Goal: Transaction & Acquisition: Purchase product/service

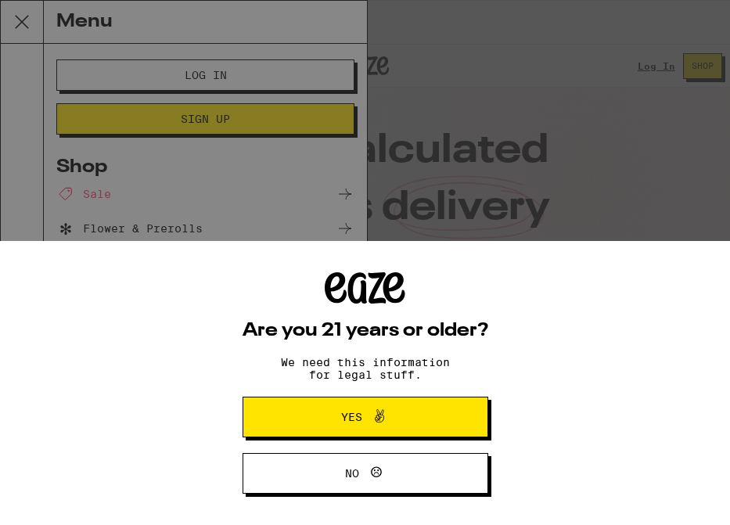
click at [333, 416] on span "Yes" at bounding box center [365, 417] width 119 height 20
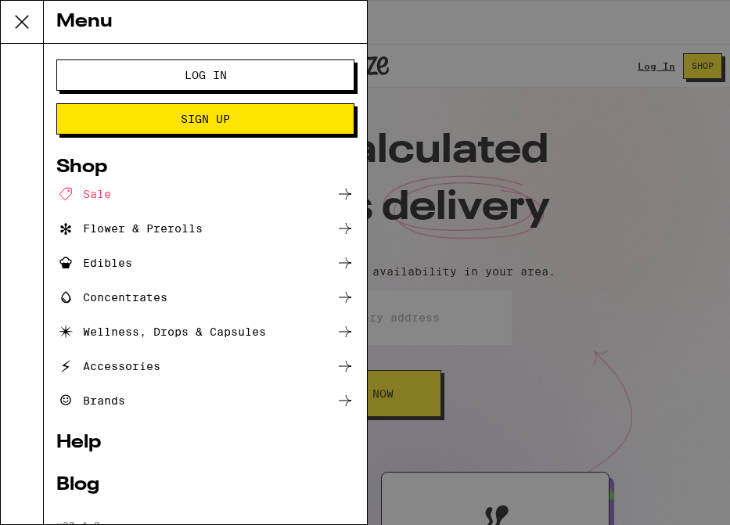
click at [266, 331] on div "Wellness, Drops & Capsules" at bounding box center [161, 332] width 210 height 19
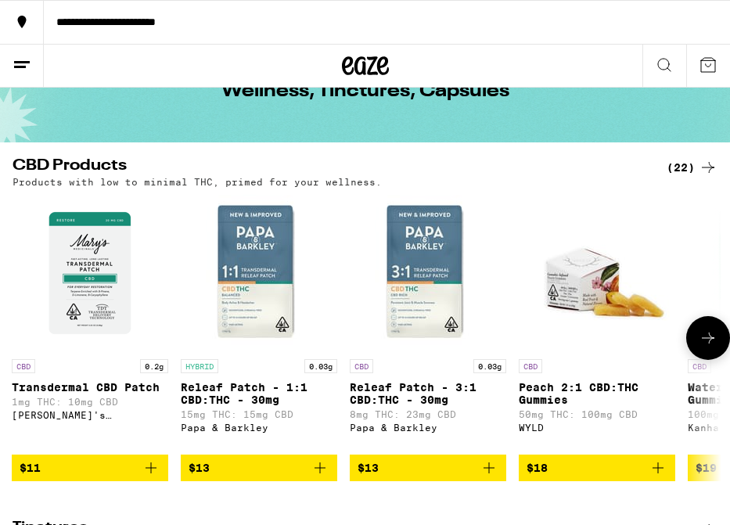
scroll to position [94, 0]
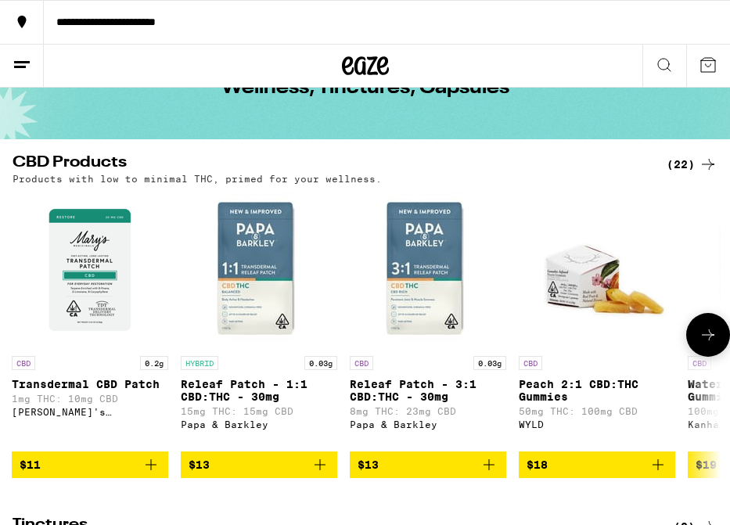
click at [703, 351] on button at bounding box center [709, 335] width 44 height 44
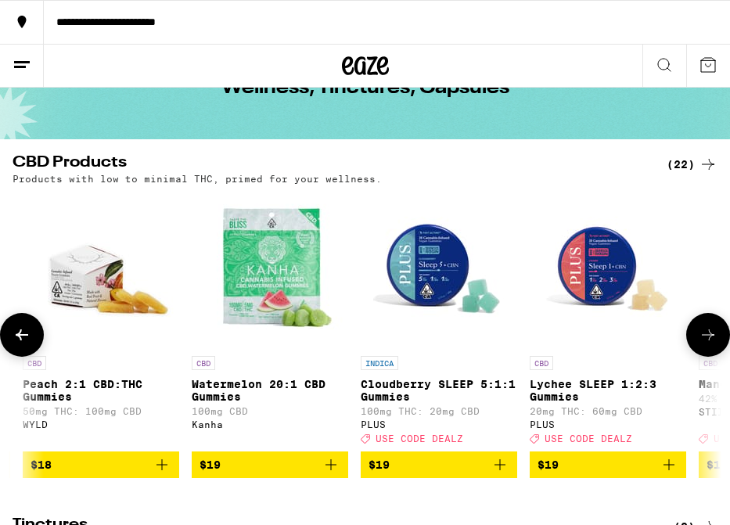
scroll to position [0, 535]
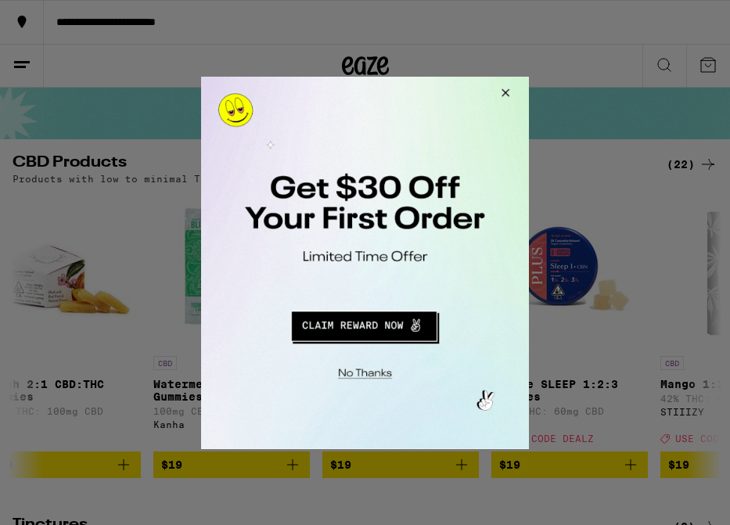
click at [244, 28] on div at bounding box center [365, 262] width 730 height 525
click at [503, 87] on button "Close Modal" at bounding box center [503, 95] width 42 height 38
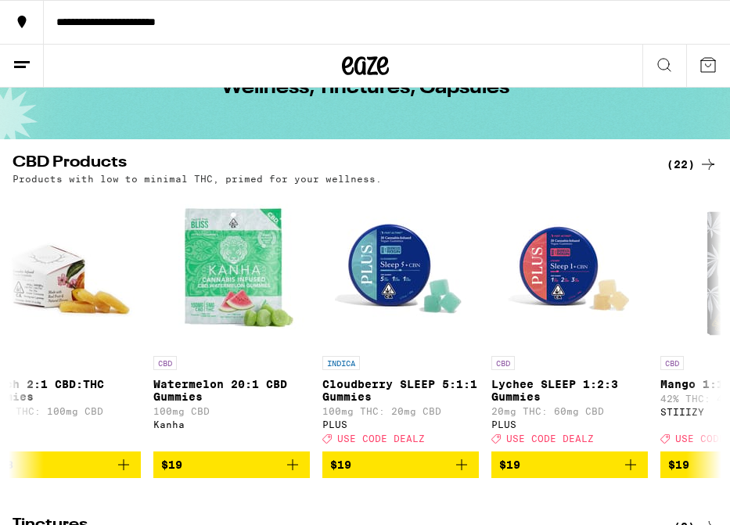
click at [304, 27] on div "**********" at bounding box center [387, 21] width 687 height 11
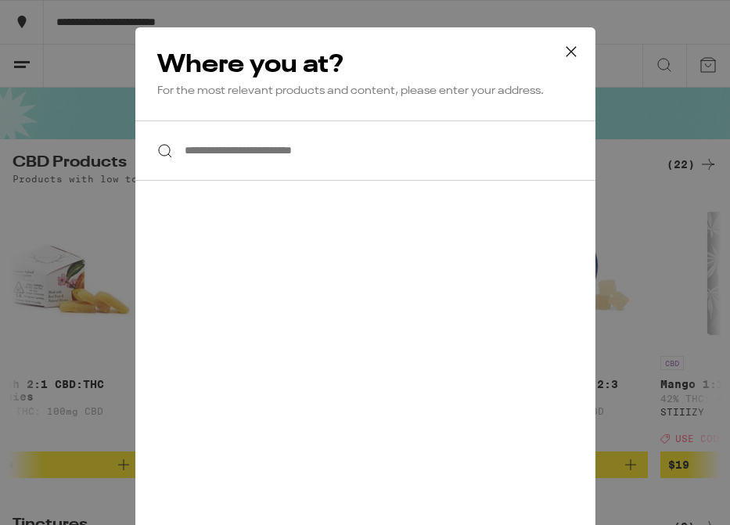
click at [291, 181] on div at bounding box center [365, 151] width 460 height 60
click at [283, 157] on input "**********" at bounding box center [365, 151] width 460 height 60
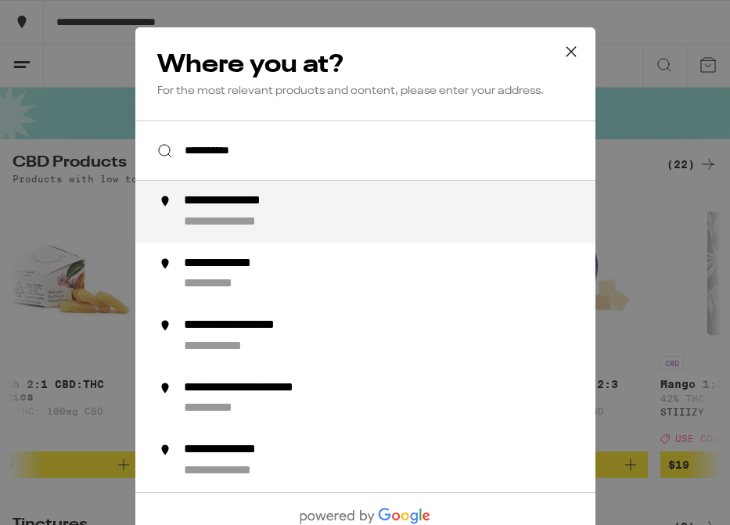
click at [280, 230] on div "**********" at bounding box center [243, 222] width 121 height 16
type input "**********"
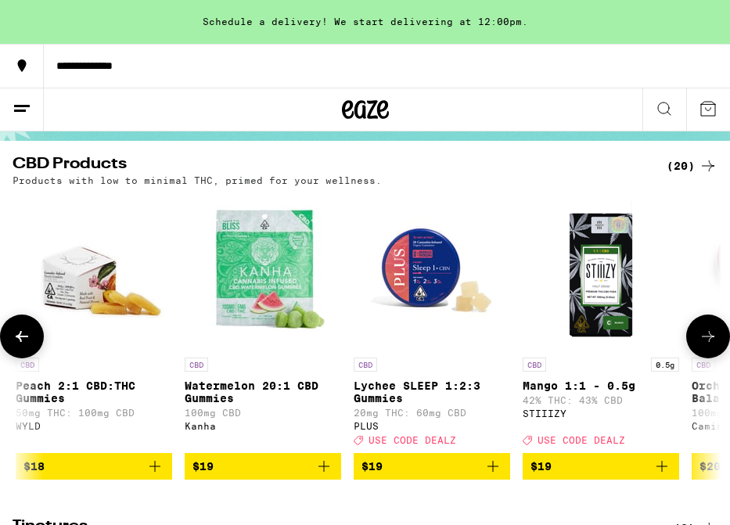
scroll to position [0, 261]
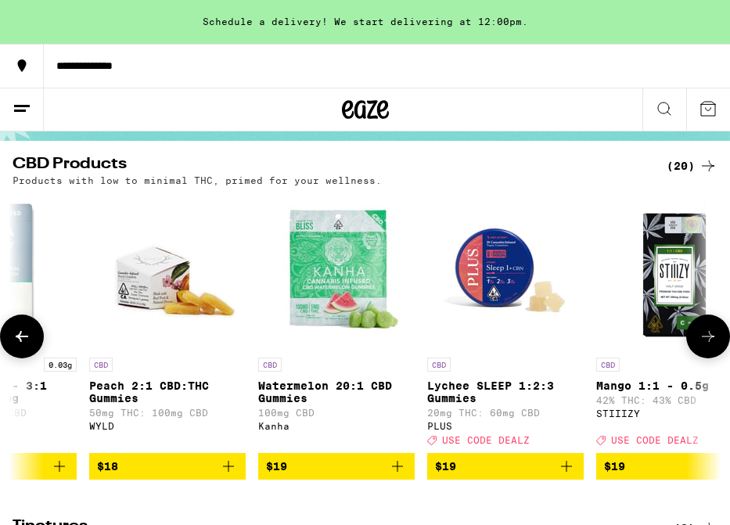
click at [227, 474] on icon "Add to bag" at bounding box center [228, 466] width 19 height 19
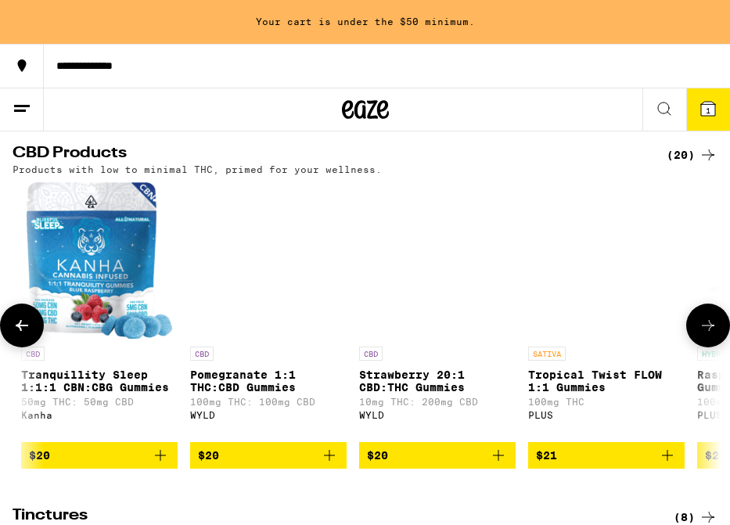
scroll to position [0, 1177]
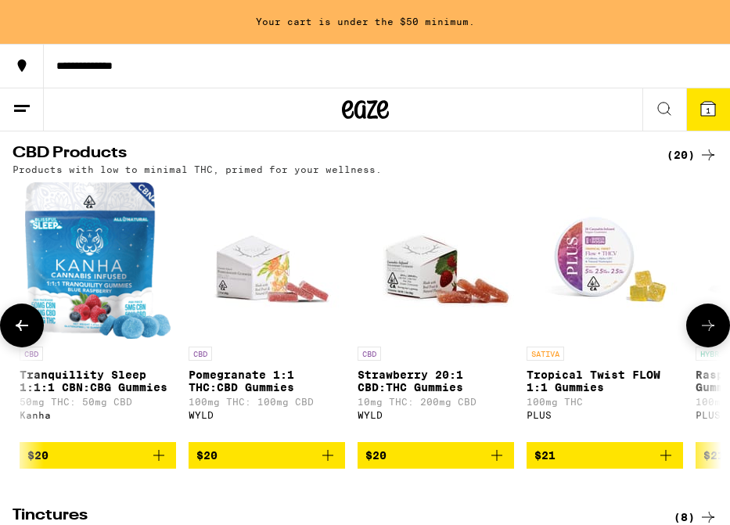
click at [325, 465] on icon "Add to bag" at bounding box center [328, 455] width 19 height 19
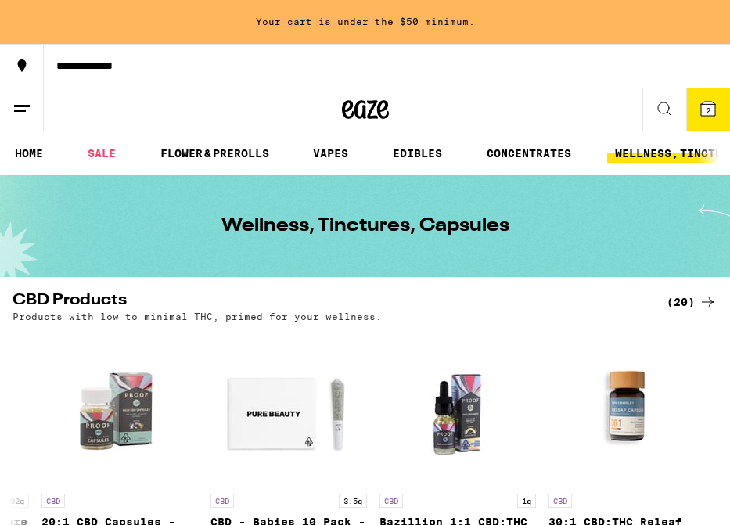
scroll to position [0, 0]
click at [218, 151] on link "FLOWER & PREROLLS" at bounding box center [215, 153] width 124 height 19
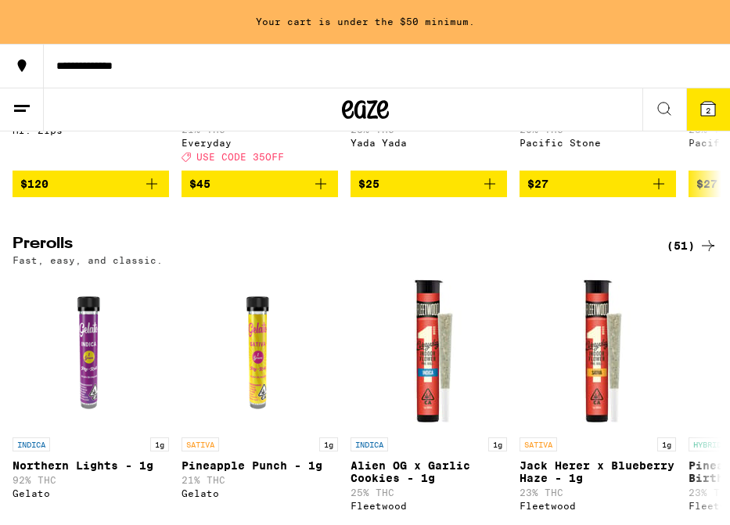
scroll to position [822, 0]
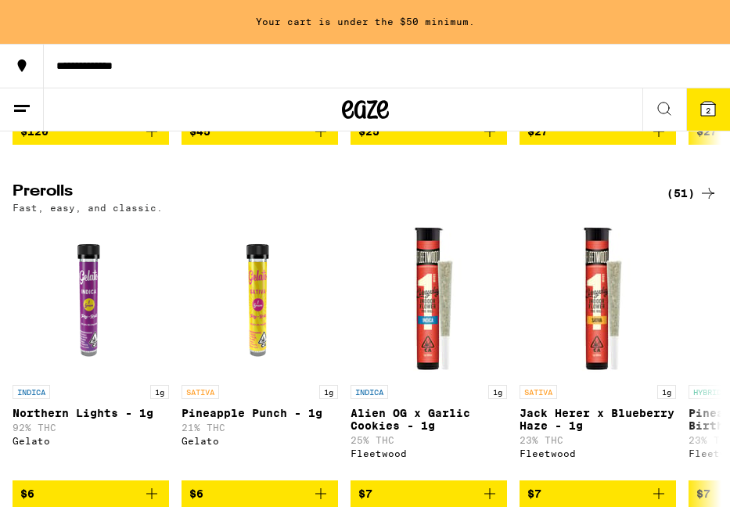
click at [687, 203] on div "(51)" at bounding box center [692, 193] width 51 height 19
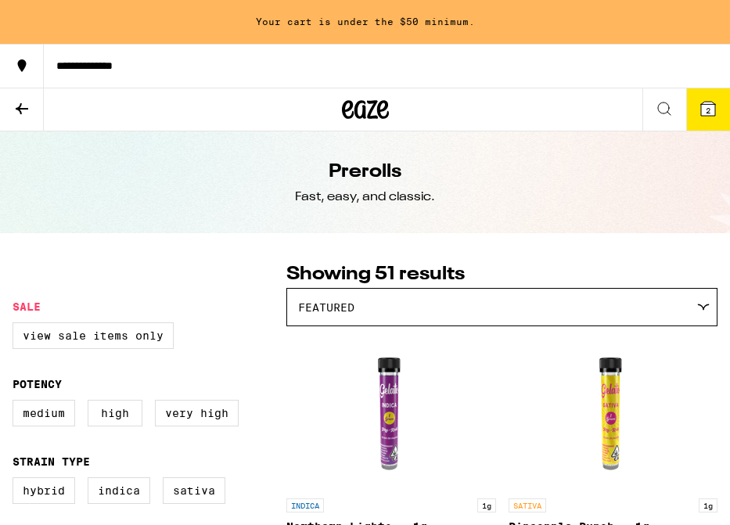
scroll to position [-1, 0]
click at [664, 111] on icon at bounding box center [664, 108] width 19 height 19
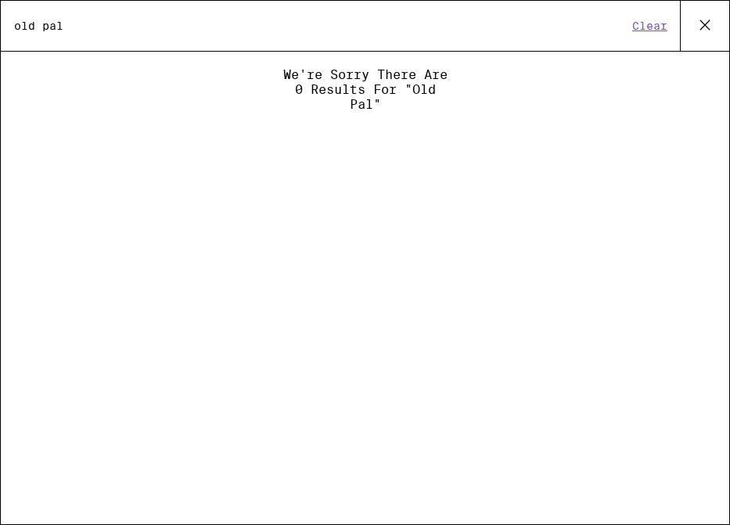
type input "old pal"
click at [702, 23] on icon at bounding box center [705, 24] width 23 height 23
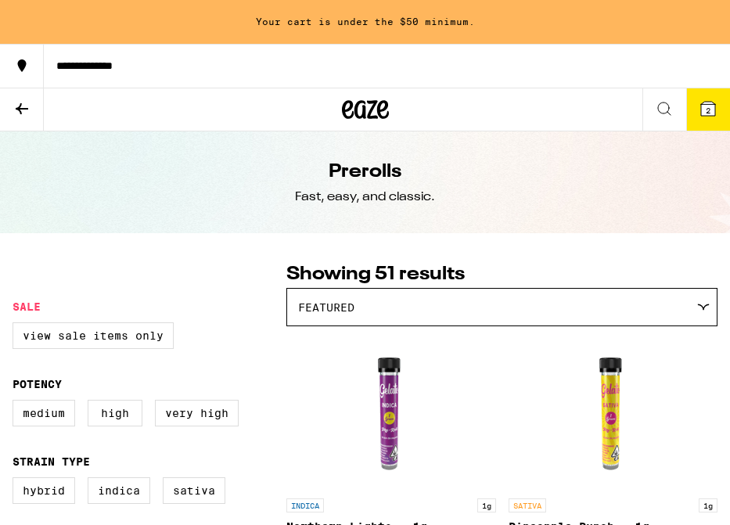
click at [21, 122] on button at bounding box center [22, 109] width 44 height 43
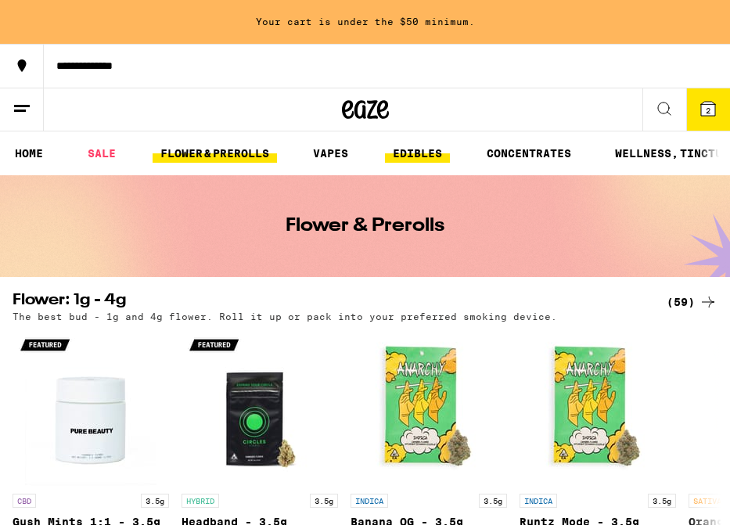
scroll to position [0, 9]
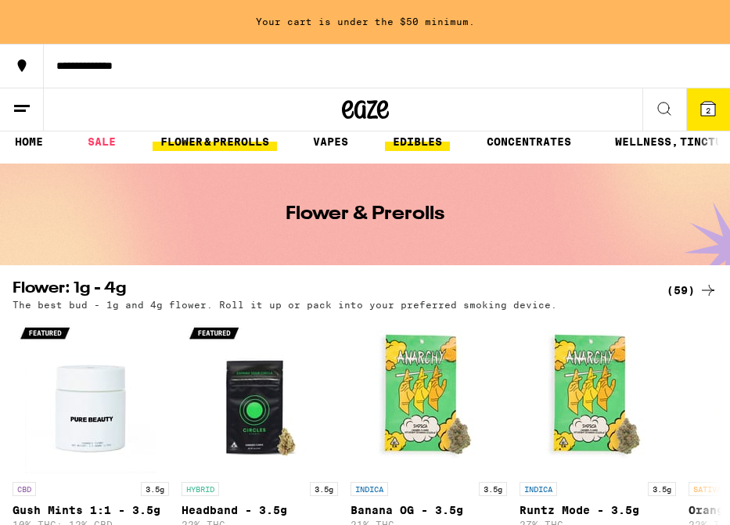
click at [428, 151] on link "EDIBLES" at bounding box center [417, 141] width 65 height 19
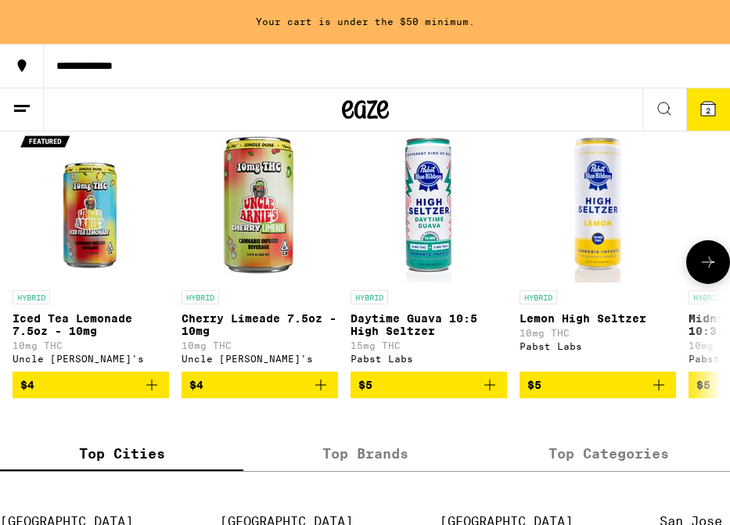
scroll to position [926, 0]
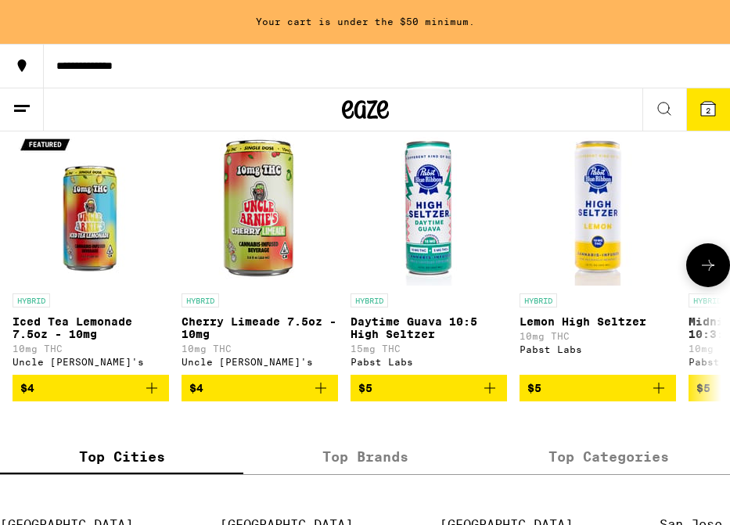
click at [714, 275] on icon at bounding box center [708, 265] width 19 height 19
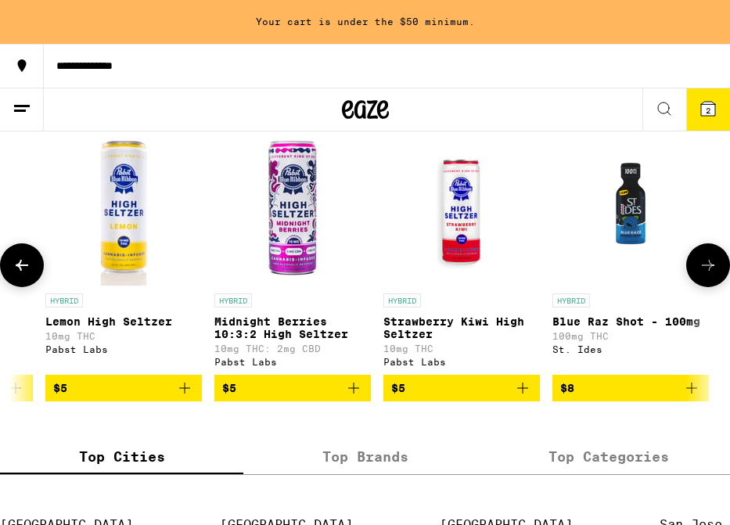
scroll to position [0, 535]
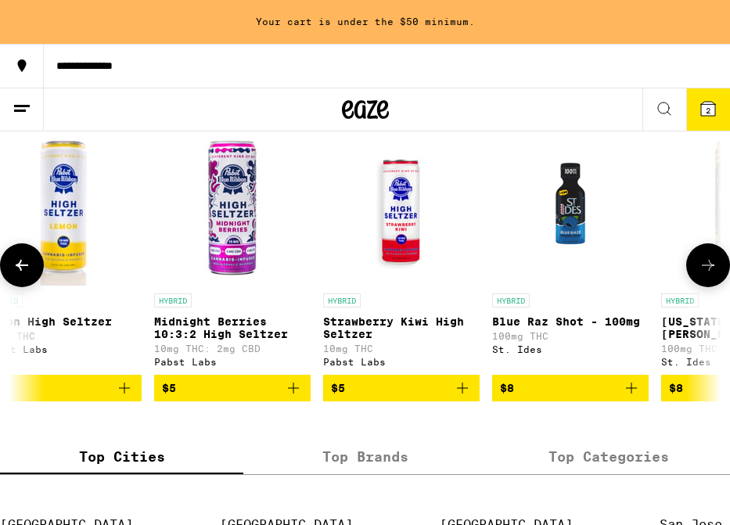
click at [714, 275] on icon at bounding box center [708, 265] width 19 height 19
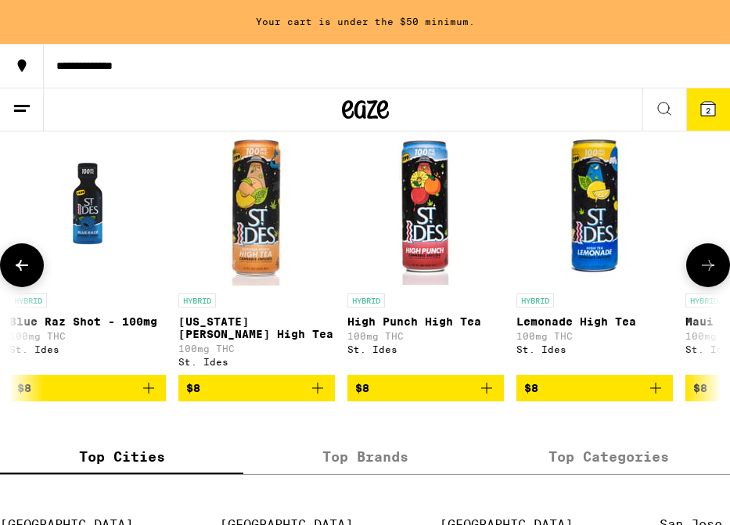
scroll to position [0, 1069]
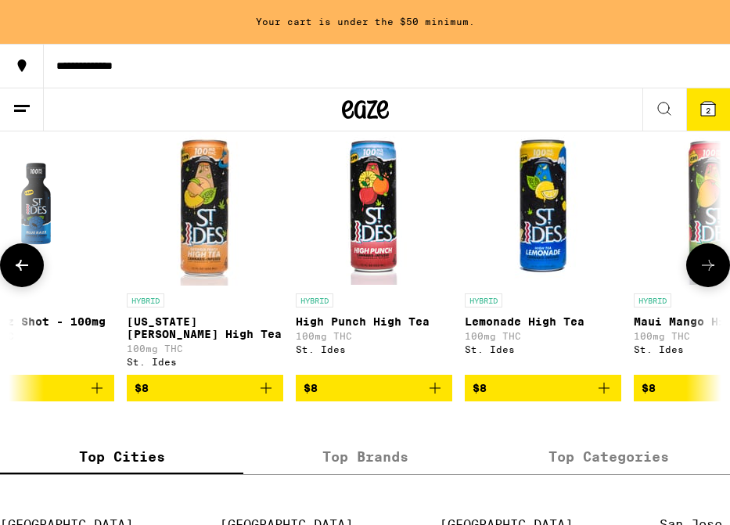
click at [714, 275] on icon at bounding box center [708, 265] width 19 height 19
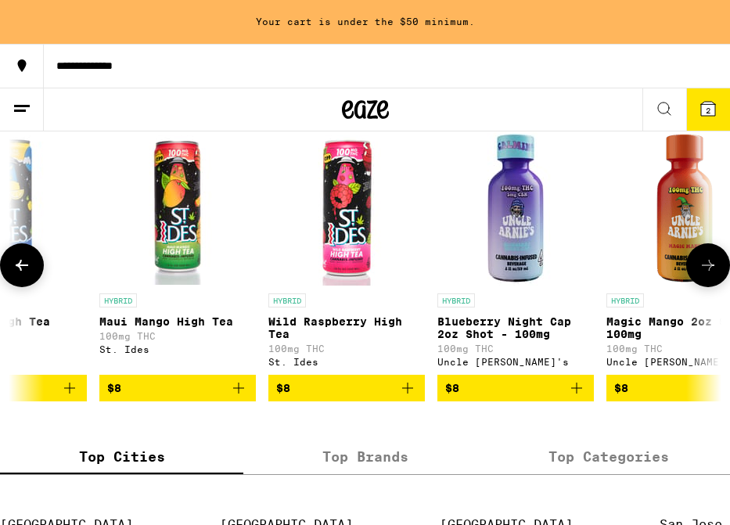
click at [714, 275] on icon at bounding box center [708, 265] width 19 height 19
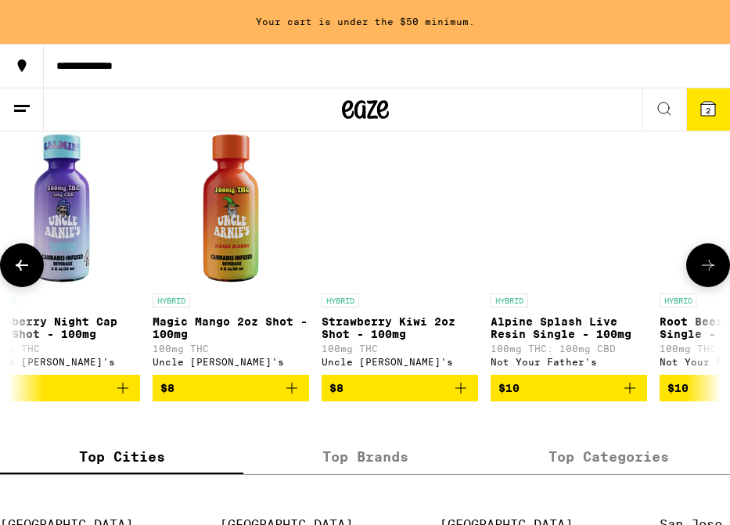
scroll to position [0, 2139]
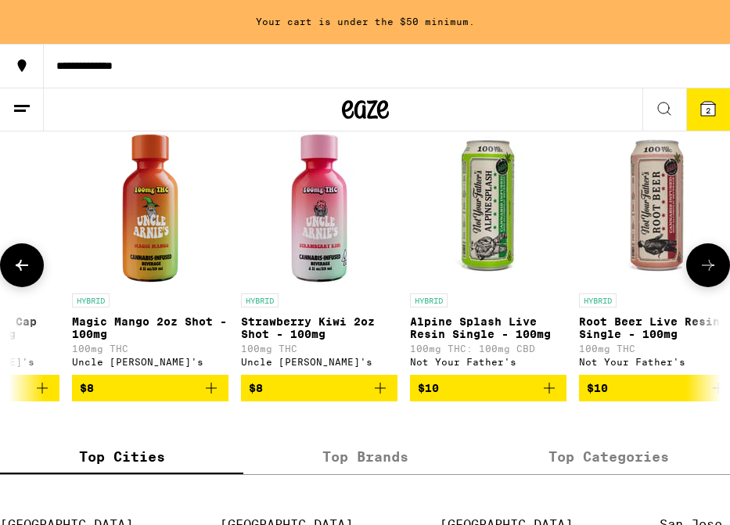
click at [718, 287] on button at bounding box center [709, 265] width 44 height 44
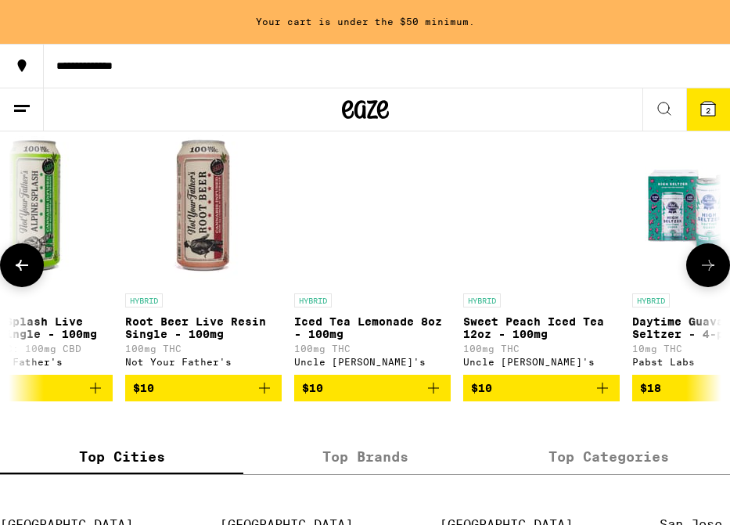
scroll to position [0, 2673]
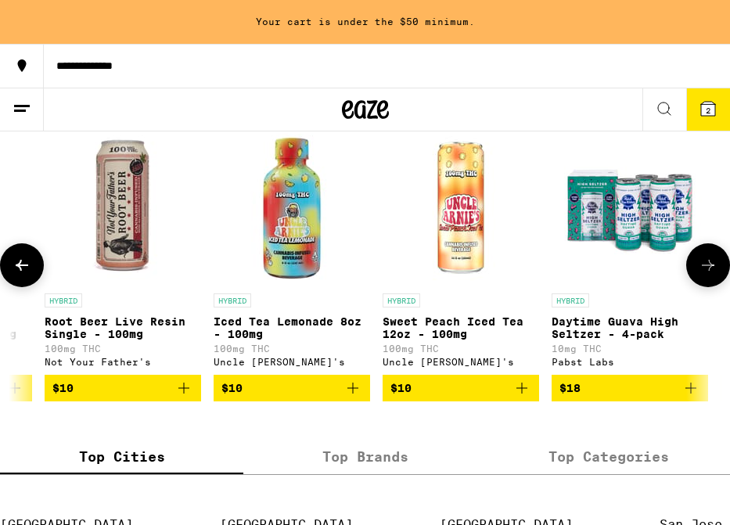
click at [719, 287] on button at bounding box center [709, 265] width 44 height 44
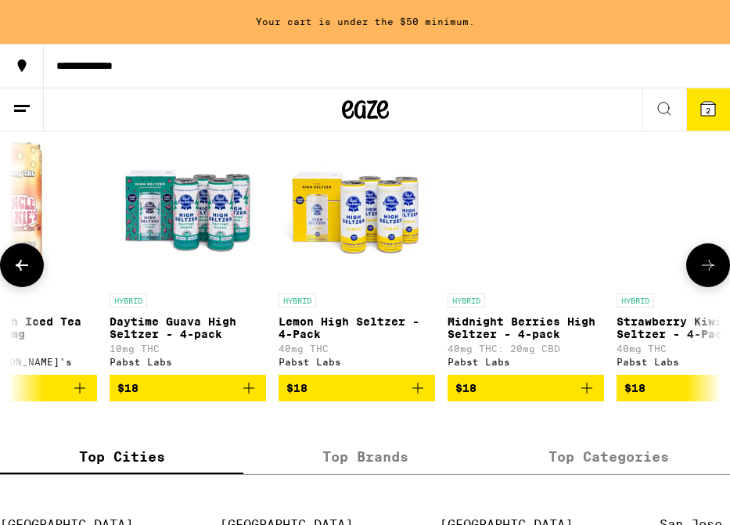
scroll to position [0, 3208]
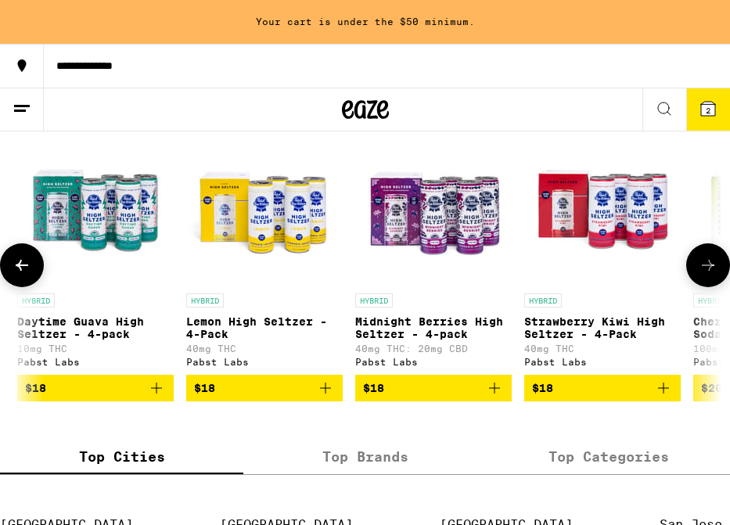
click at [719, 287] on button at bounding box center [709, 265] width 44 height 44
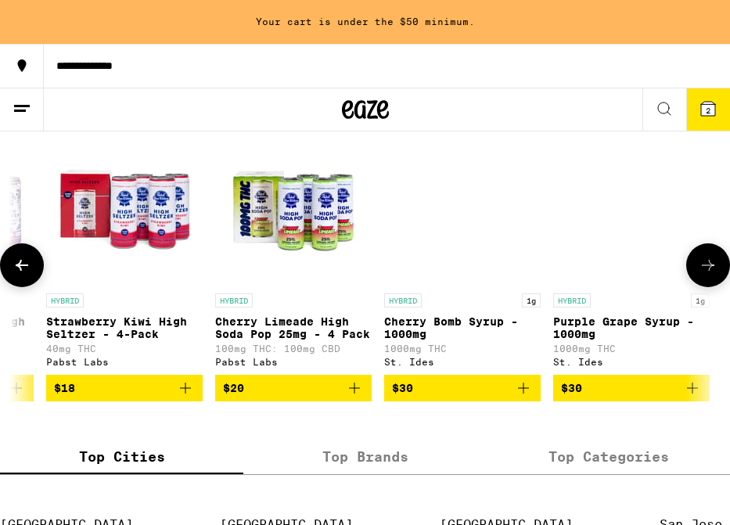
scroll to position [0, 3691]
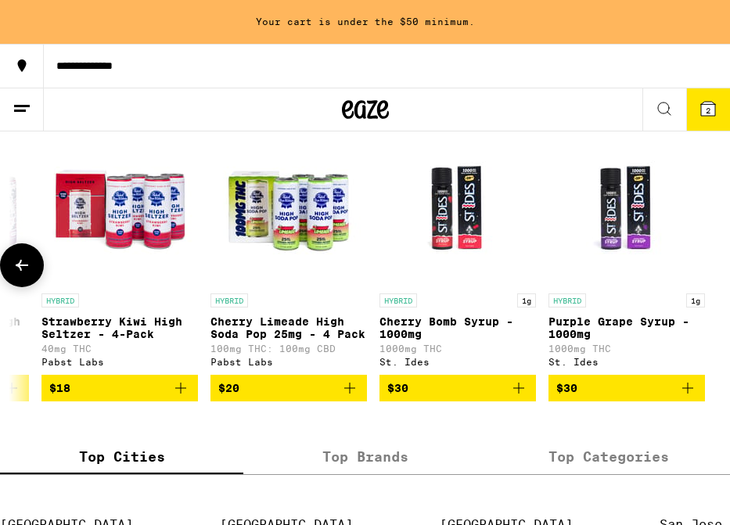
click at [719, 287] on div at bounding box center [709, 265] width 44 height 44
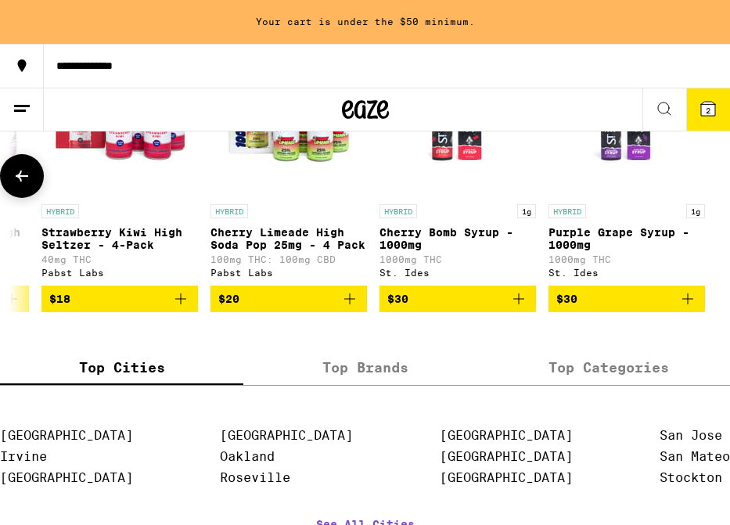
scroll to position [1017, 1]
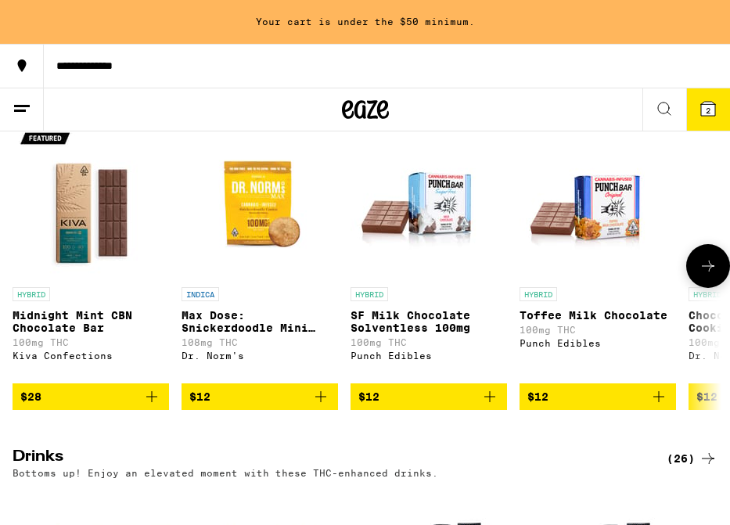
click at [712, 276] on icon at bounding box center [708, 266] width 19 height 19
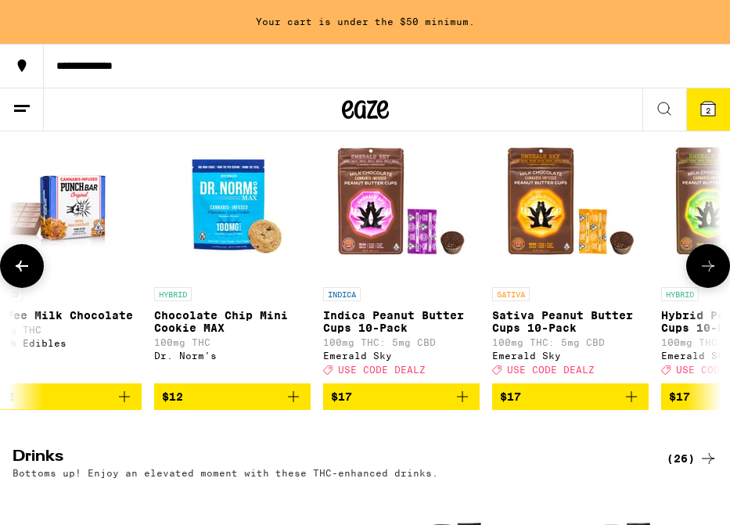
click at [712, 276] on icon at bounding box center [708, 266] width 19 height 19
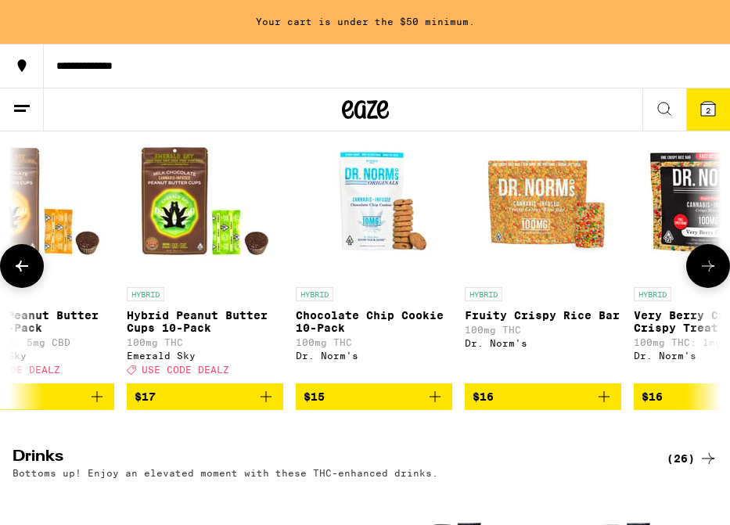
click at [707, 276] on icon at bounding box center [708, 266] width 19 height 19
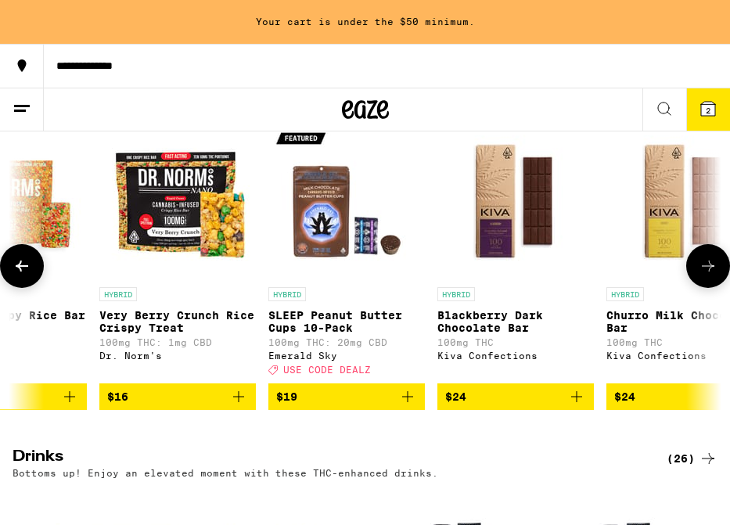
click at [703, 276] on icon at bounding box center [708, 266] width 19 height 19
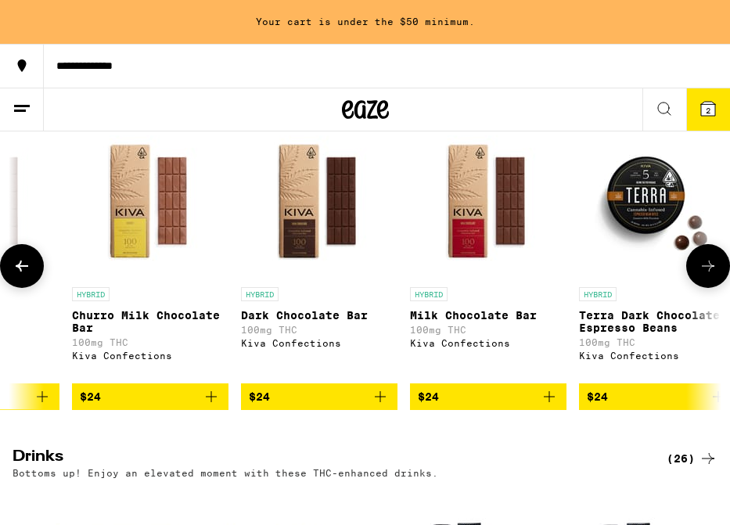
click at [703, 276] on icon at bounding box center [708, 266] width 19 height 19
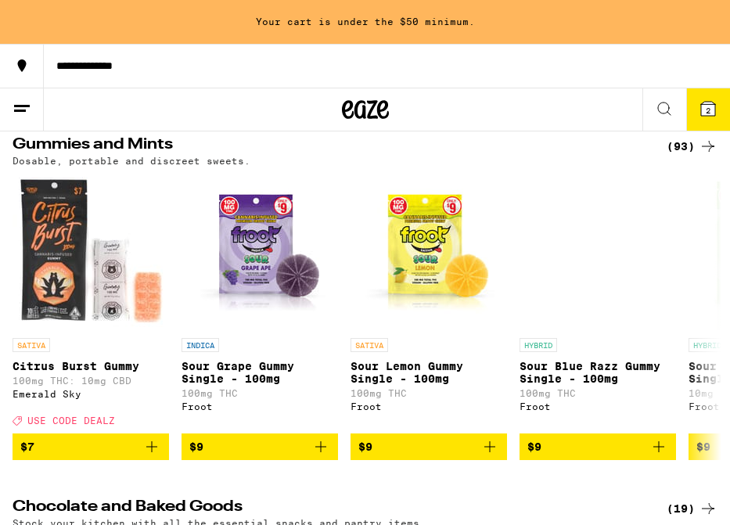
scroll to position [150, 0]
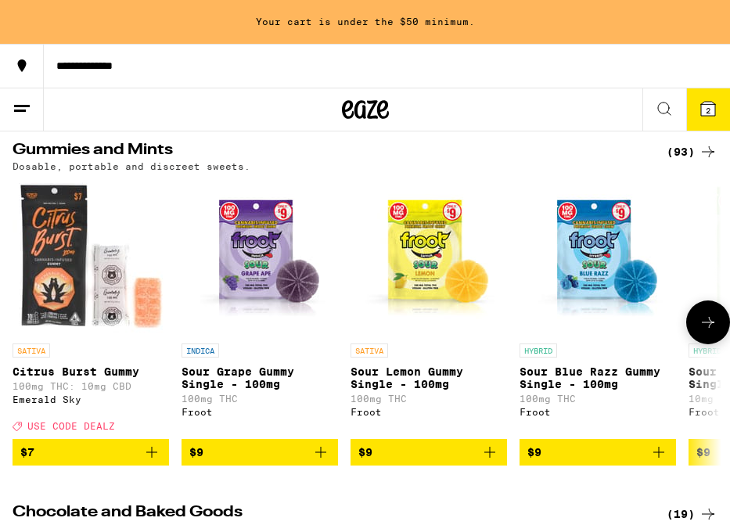
click at [700, 332] on icon at bounding box center [708, 322] width 19 height 19
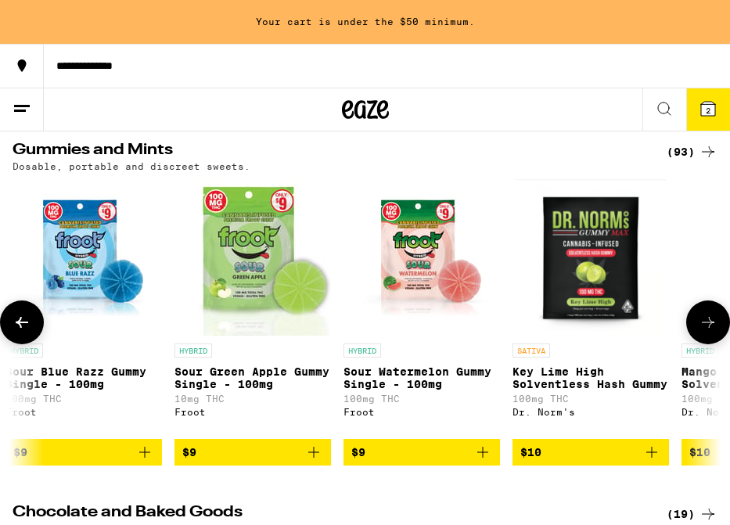
scroll to position [0, 535]
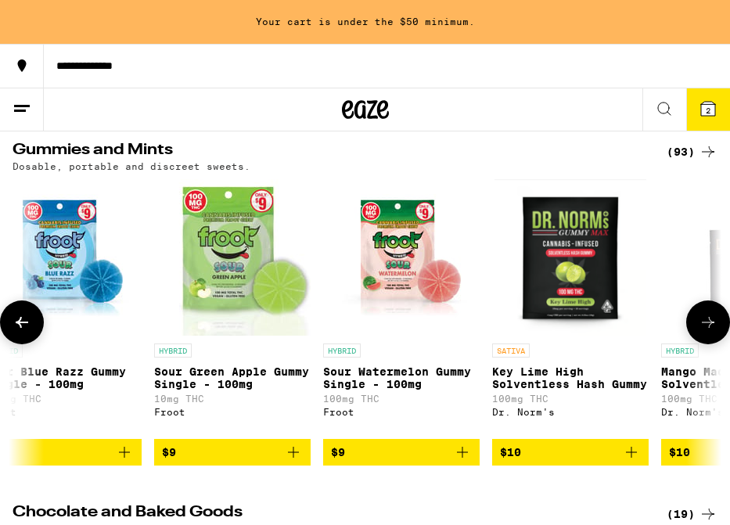
click at [701, 332] on icon at bounding box center [708, 322] width 19 height 19
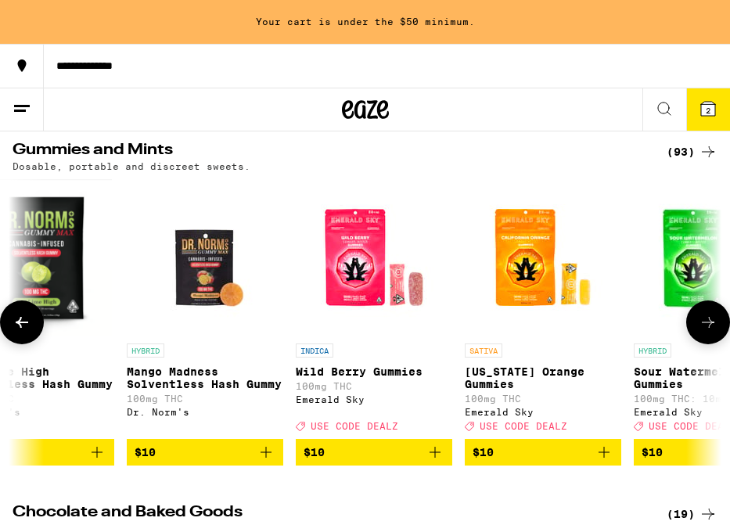
click at [701, 332] on icon at bounding box center [708, 322] width 19 height 19
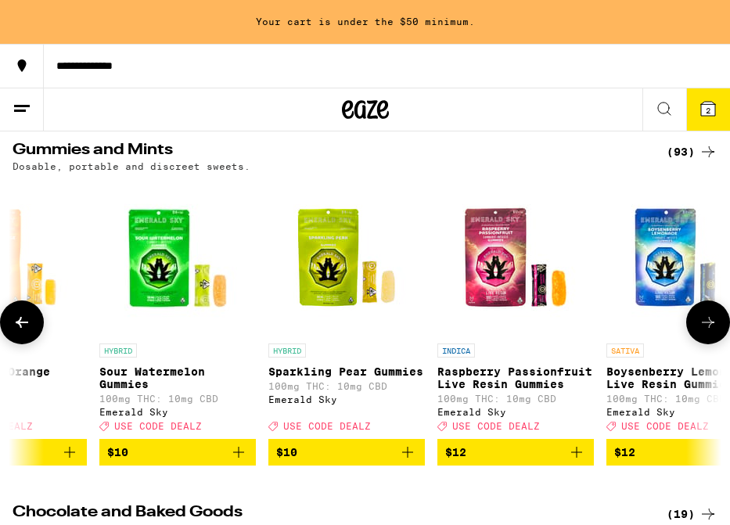
click at [701, 332] on icon at bounding box center [708, 322] width 19 height 19
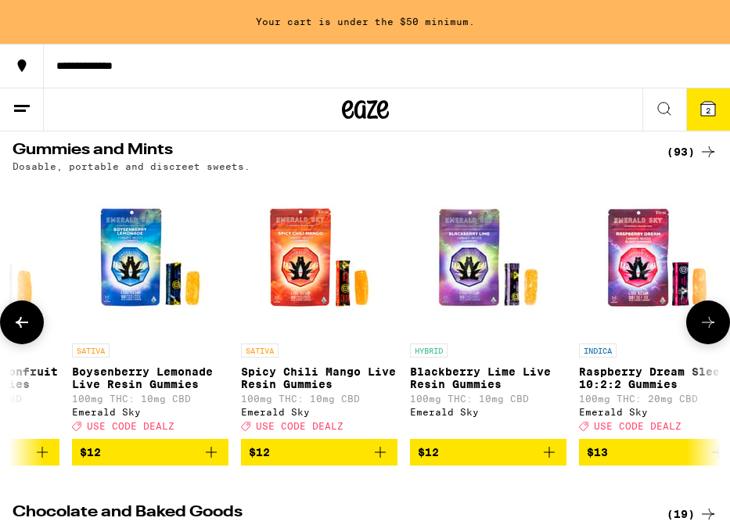
click at [701, 332] on icon at bounding box center [708, 322] width 19 height 19
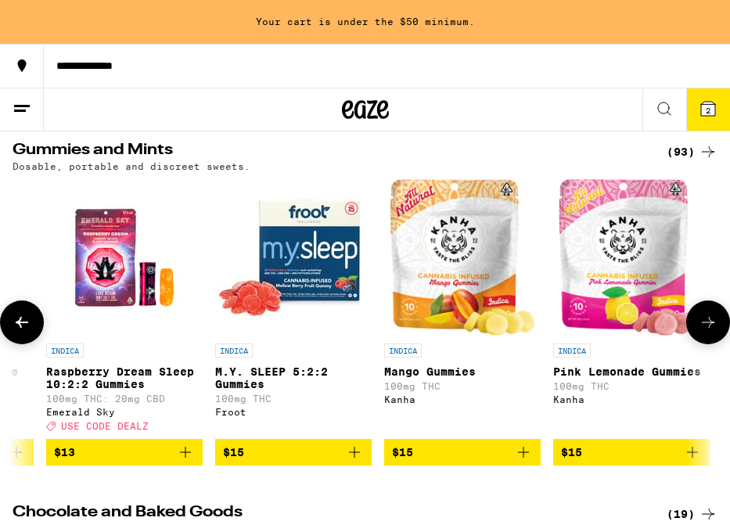
scroll to position [0, 2673]
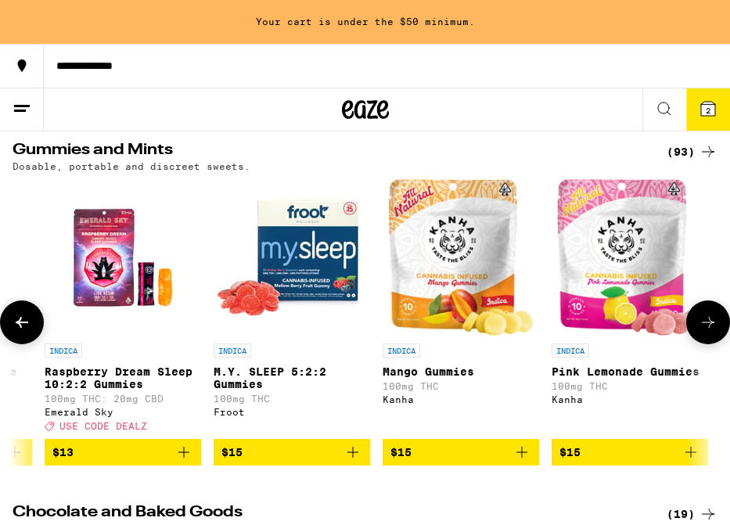
click at [701, 332] on icon at bounding box center [708, 322] width 19 height 19
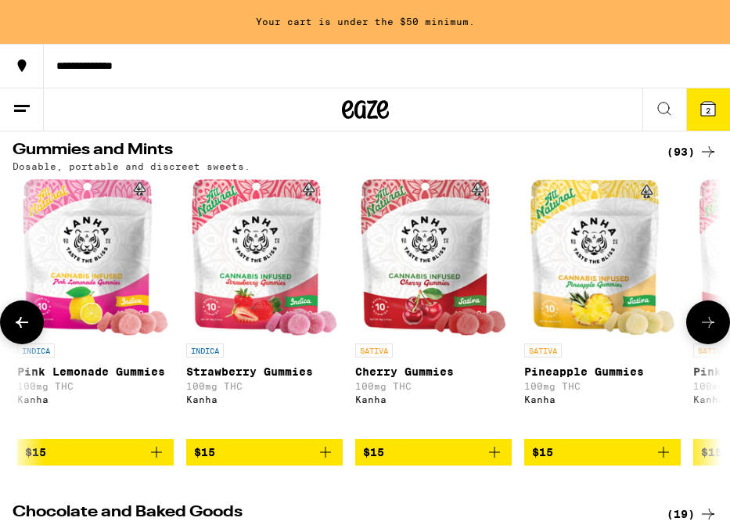
click at [28, 328] on icon at bounding box center [22, 322] width 19 height 19
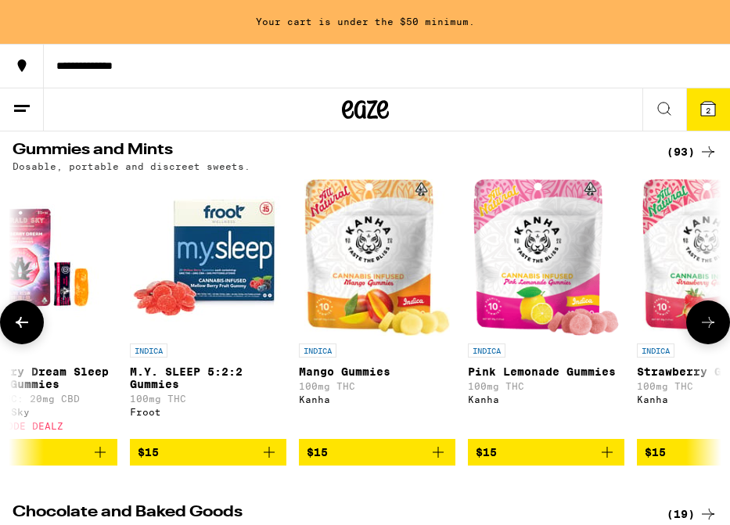
scroll to position [0, 2673]
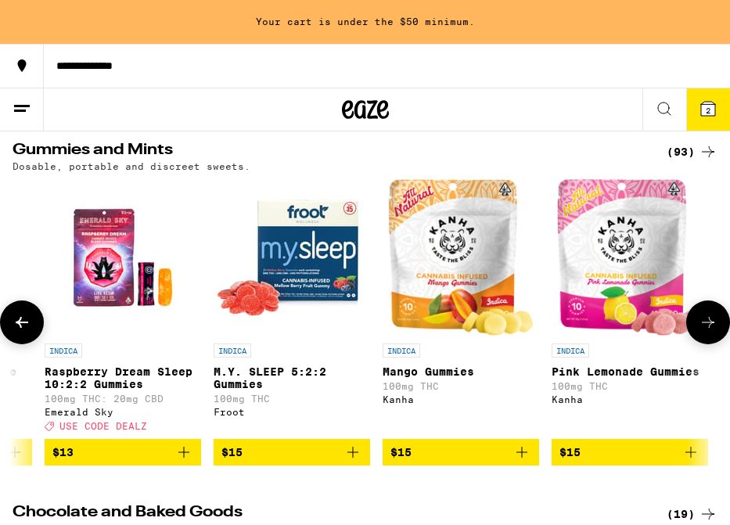
click at [702, 332] on icon at bounding box center [708, 322] width 19 height 19
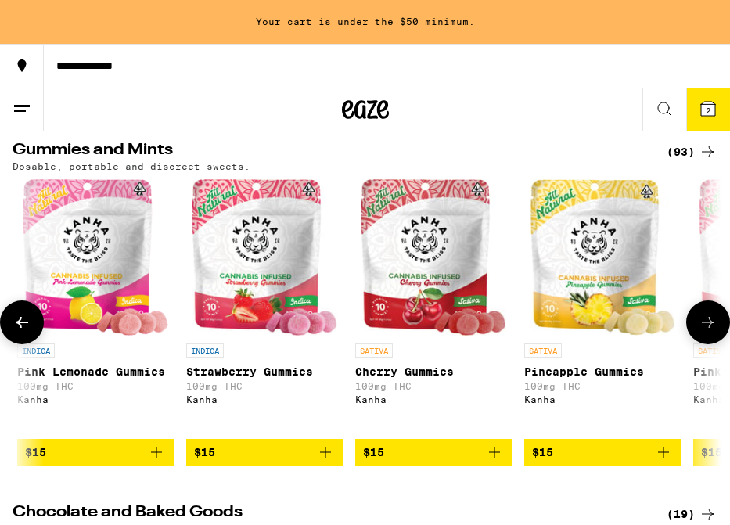
click at [702, 332] on icon at bounding box center [708, 322] width 19 height 19
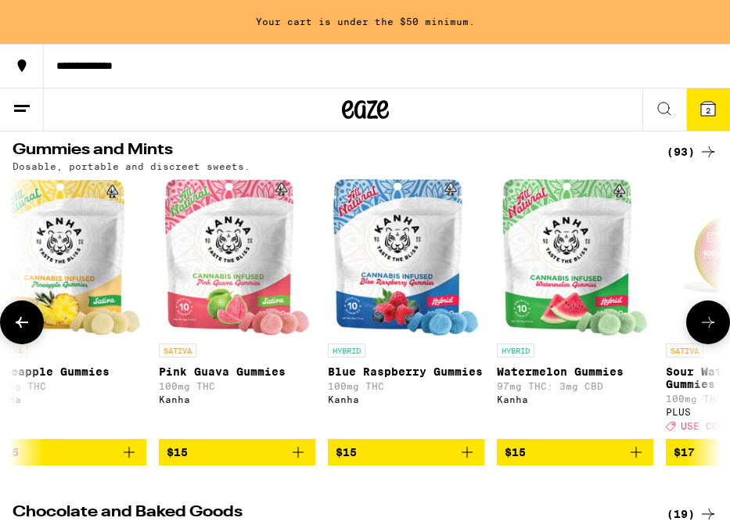
click at [702, 332] on icon at bounding box center [708, 322] width 19 height 19
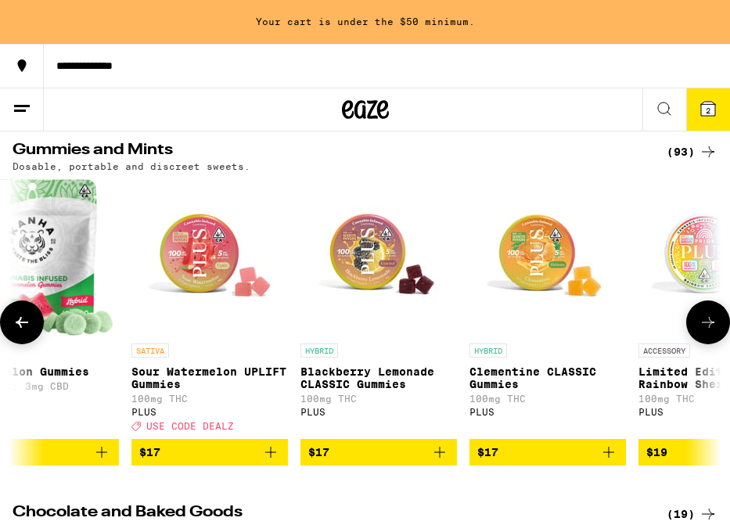
click at [702, 332] on icon at bounding box center [708, 322] width 19 height 19
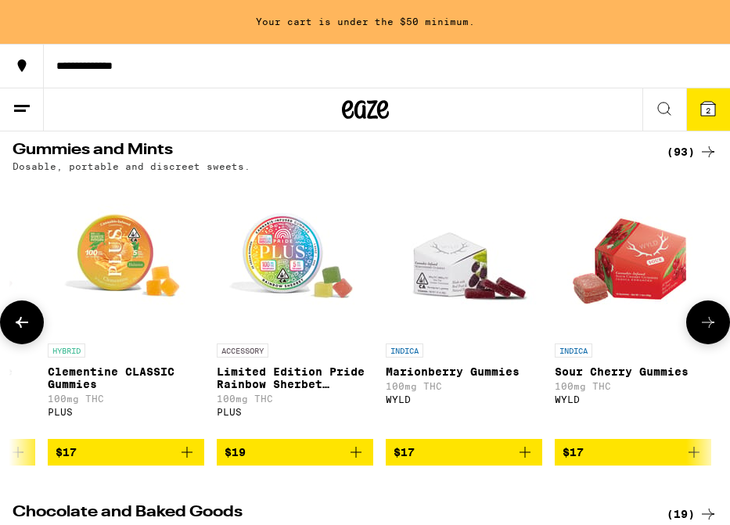
scroll to position [0, 4812]
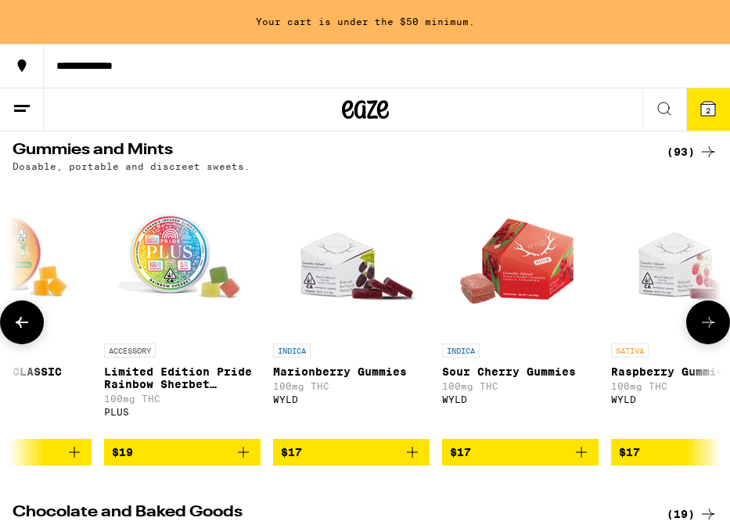
click at [702, 332] on icon at bounding box center [708, 322] width 19 height 19
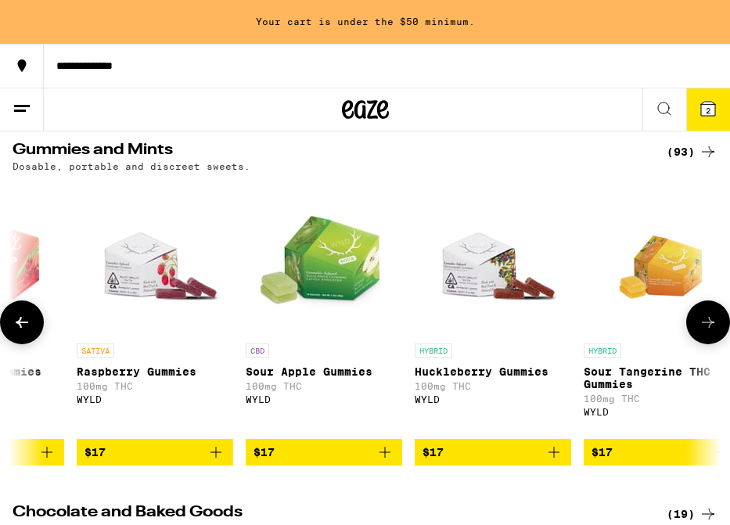
click at [702, 332] on icon at bounding box center [708, 322] width 19 height 19
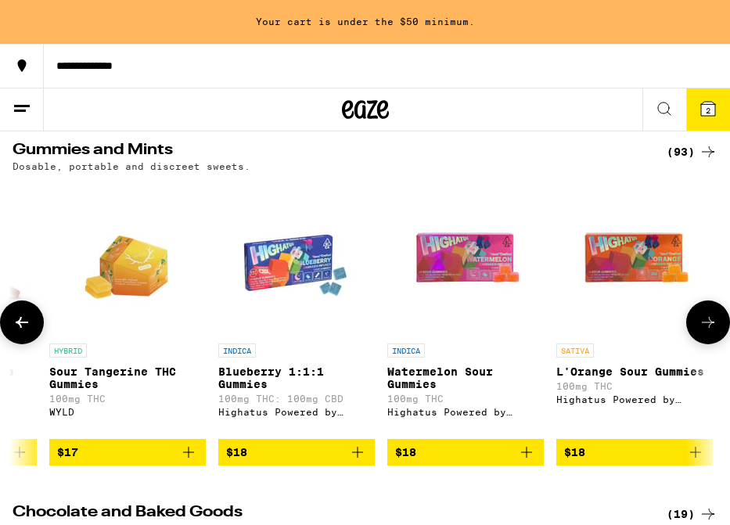
click at [702, 332] on icon at bounding box center [708, 322] width 19 height 19
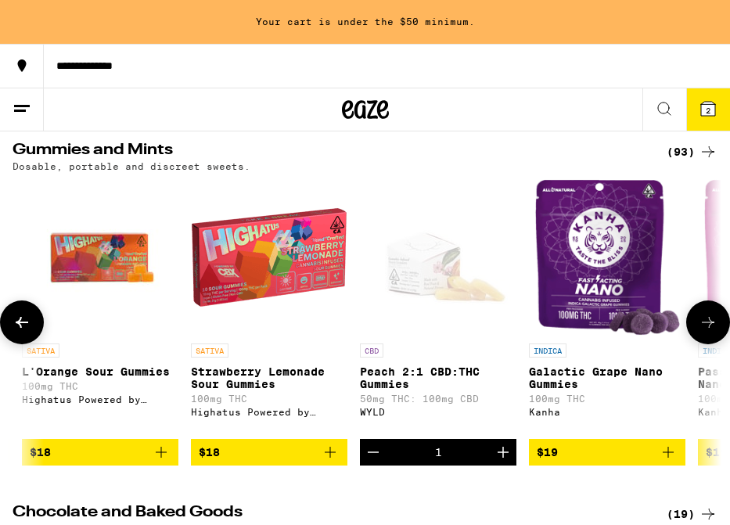
click at [702, 332] on icon at bounding box center [708, 322] width 19 height 19
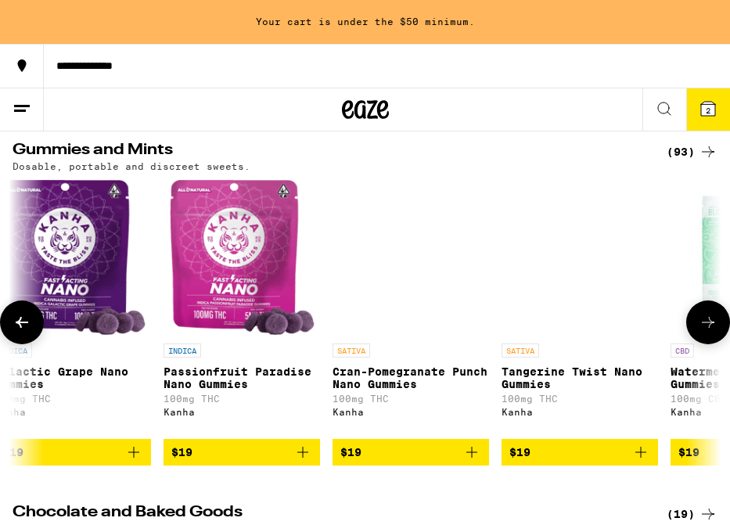
click at [702, 332] on icon at bounding box center [708, 322] width 19 height 19
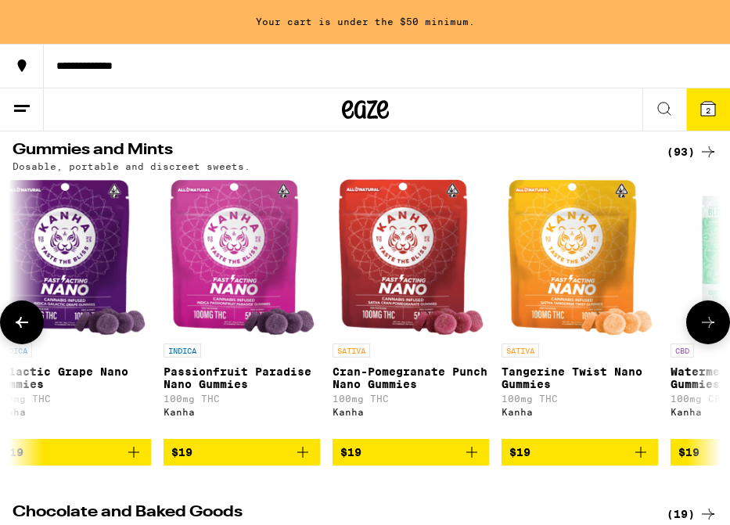
scroll to position [0, 7485]
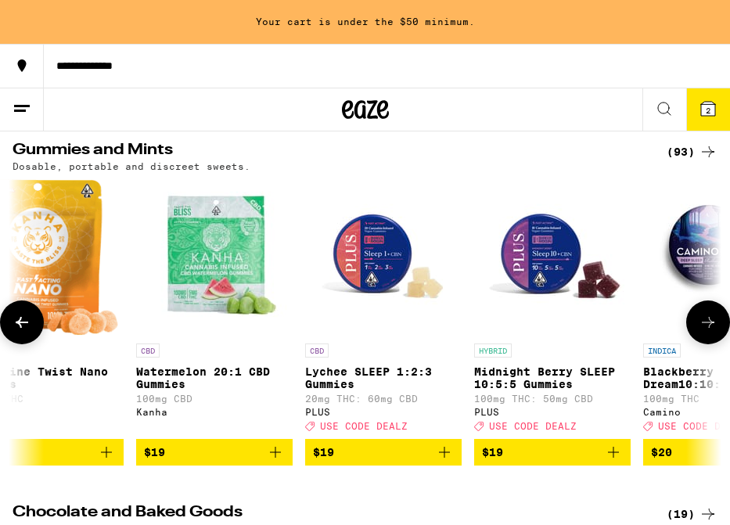
click at [702, 332] on icon at bounding box center [708, 322] width 19 height 19
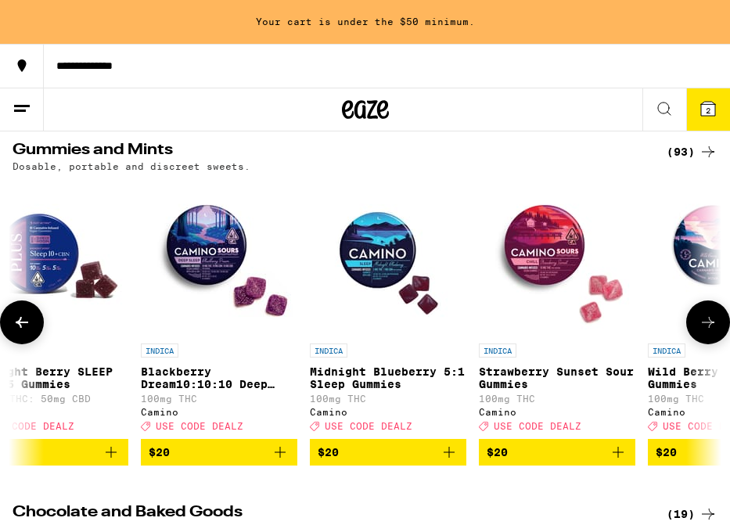
scroll to position [0, 8020]
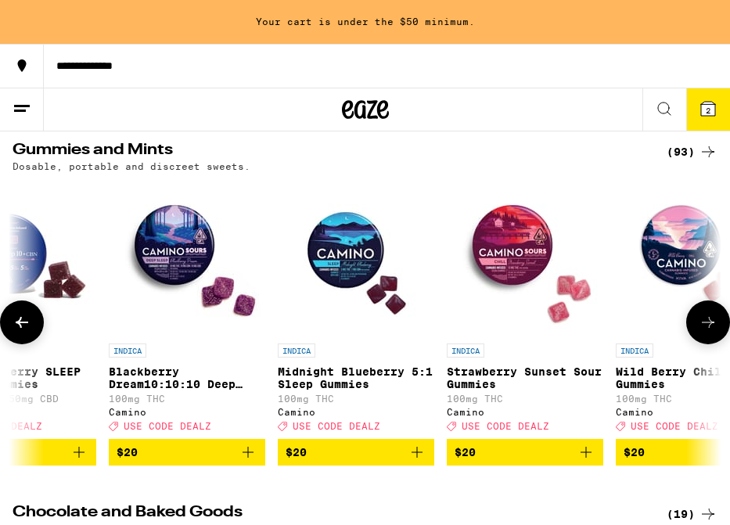
click at [702, 332] on icon at bounding box center [708, 322] width 19 height 19
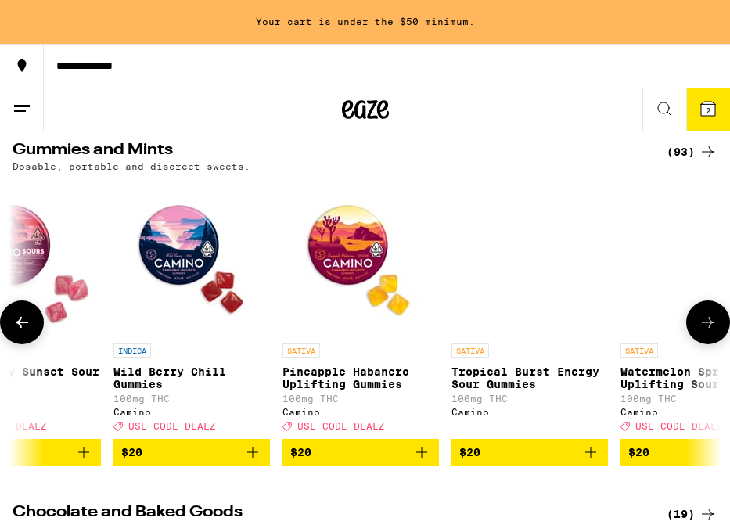
scroll to position [0, 8555]
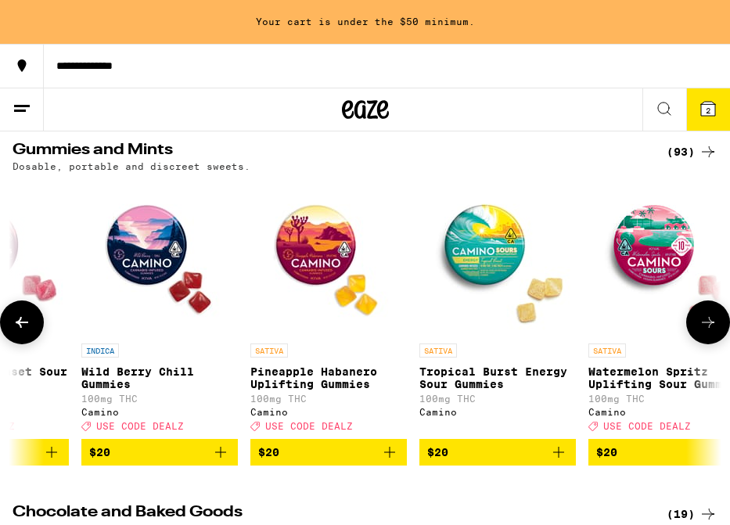
click at [702, 332] on icon at bounding box center [708, 322] width 19 height 19
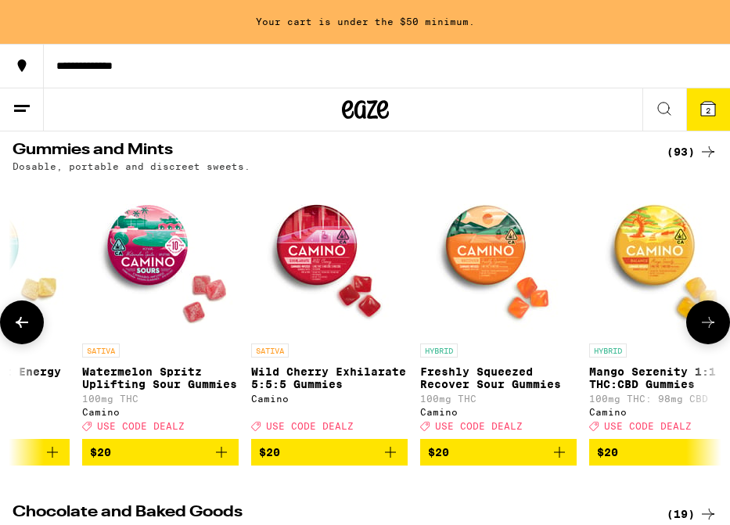
scroll to position [0, 9089]
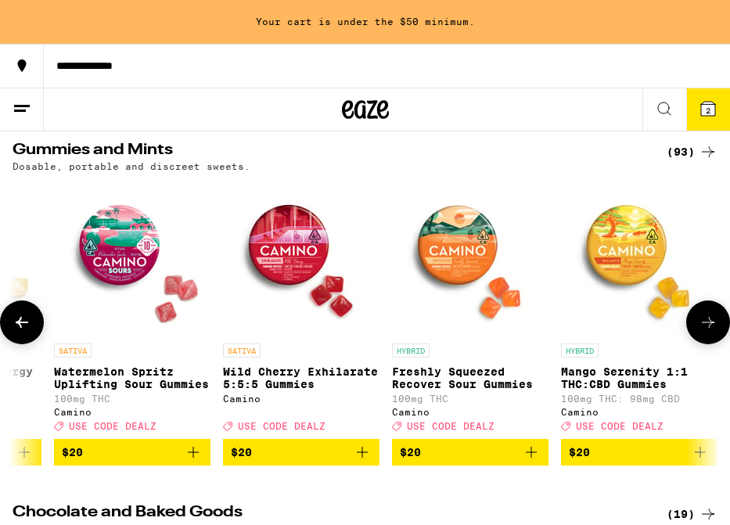
click at [697, 351] on div "HYBRID" at bounding box center [639, 351] width 157 height 14
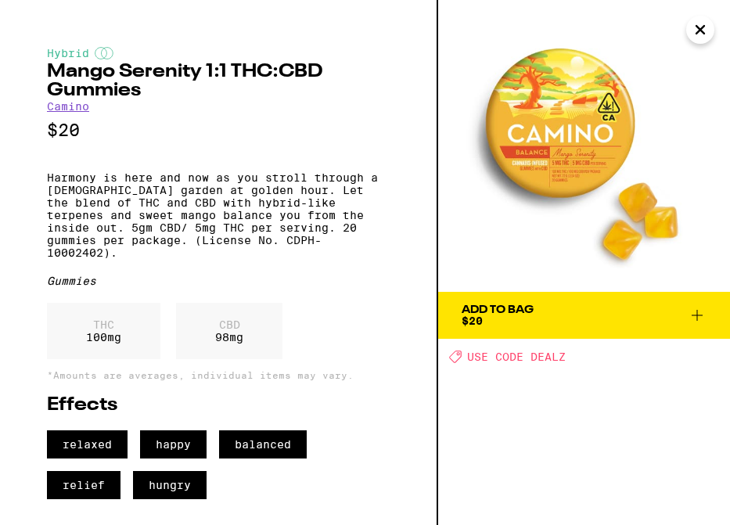
click at [700, 34] on icon "Close" at bounding box center [700, 29] width 19 height 23
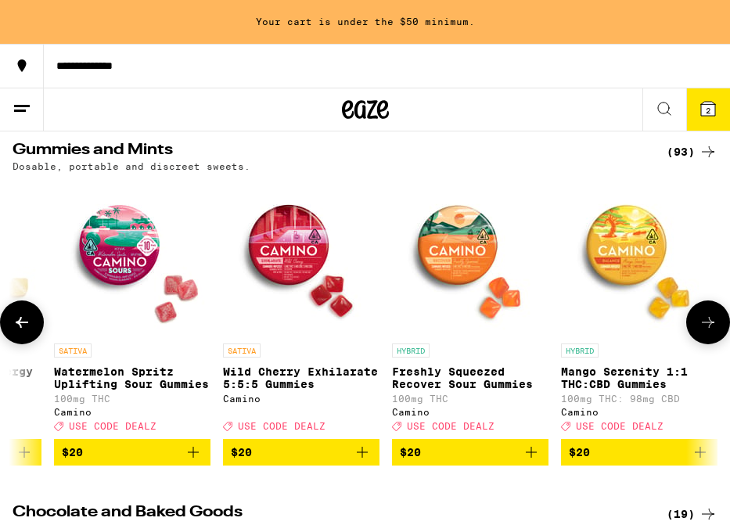
click at [696, 462] on icon "Add to bag" at bounding box center [700, 452] width 19 height 19
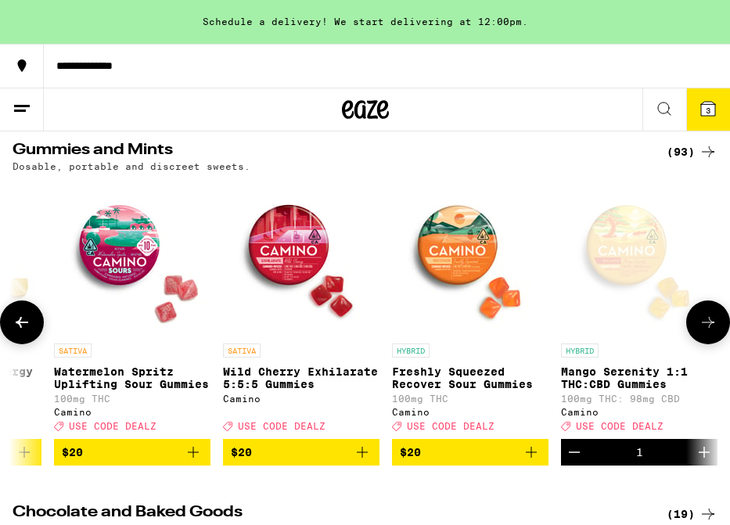
click at [710, 332] on icon at bounding box center [708, 322] width 19 height 19
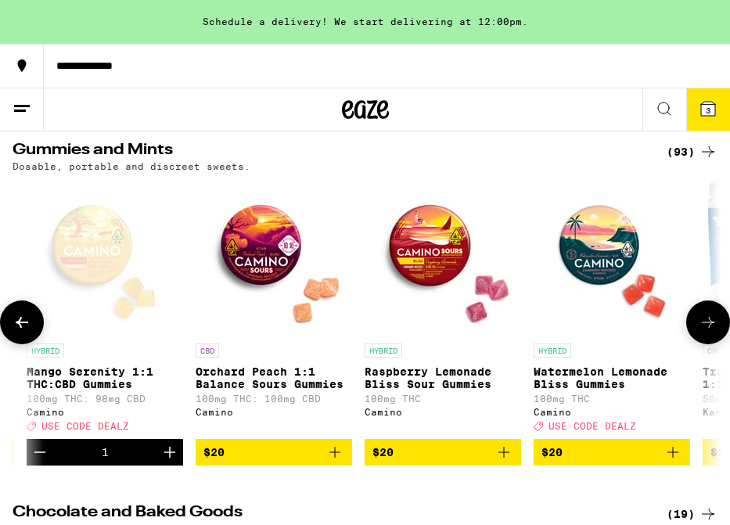
click at [710, 340] on button at bounding box center [709, 323] width 44 height 44
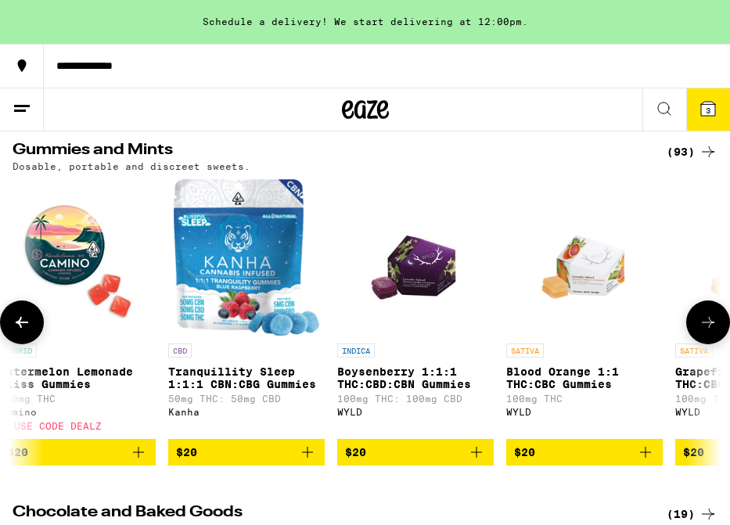
click at [710, 340] on button at bounding box center [709, 323] width 44 height 44
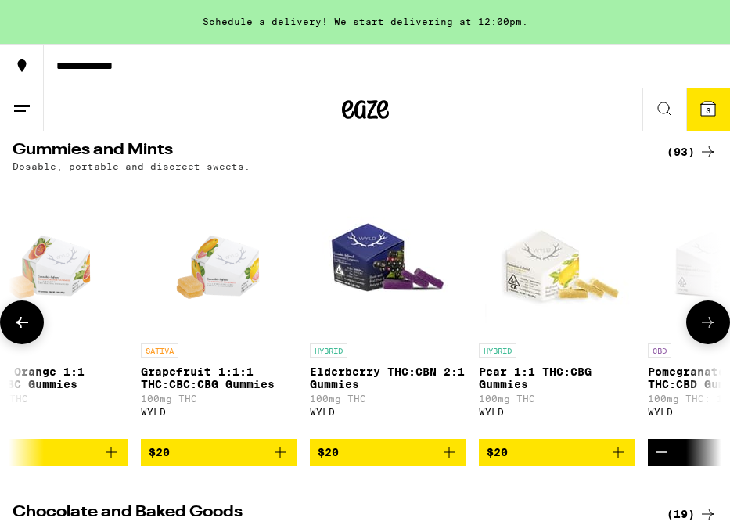
click at [710, 340] on button at bounding box center [709, 323] width 44 height 44
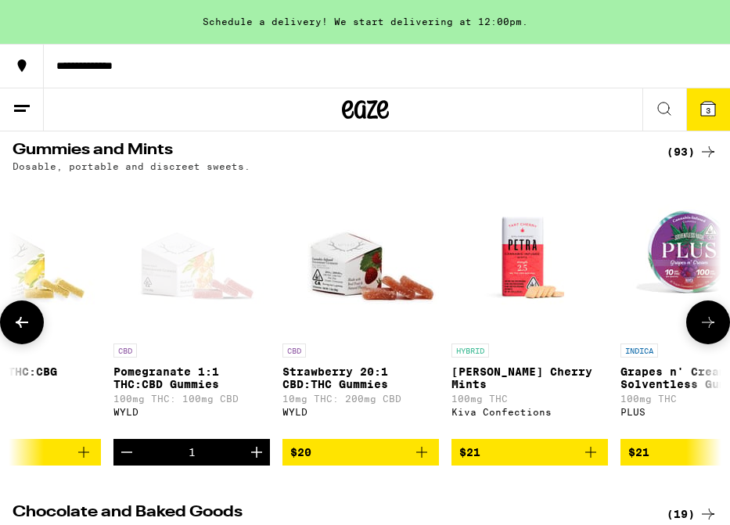
click at [710, 340] on button at bounding box center [709, 323] width 44 height 44
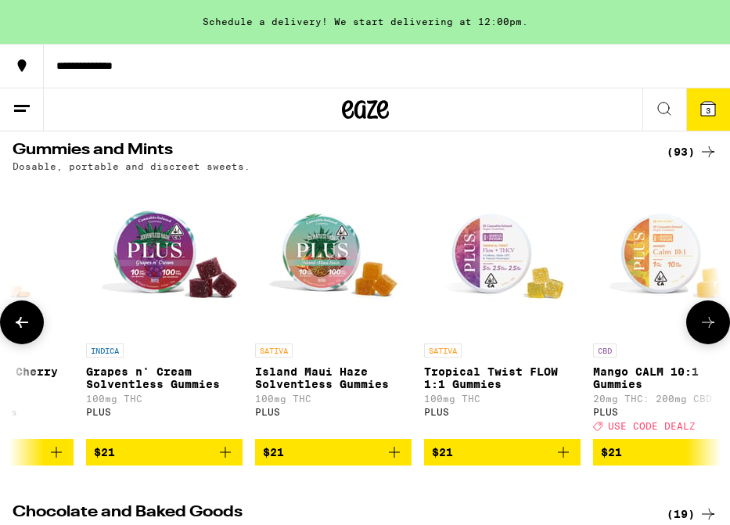
click at [710, 340] on button at bounding box center [709, 323] width 44 height 44
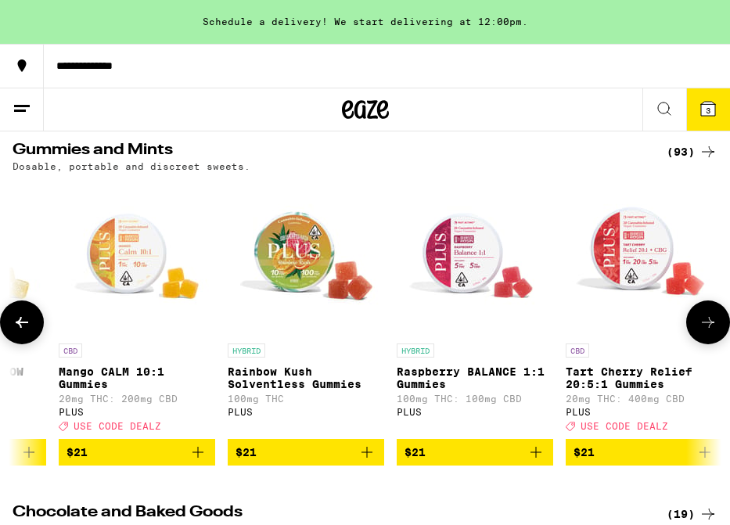
click at [710, 340] on button at bounding box center [709, 323] width 44 height 44
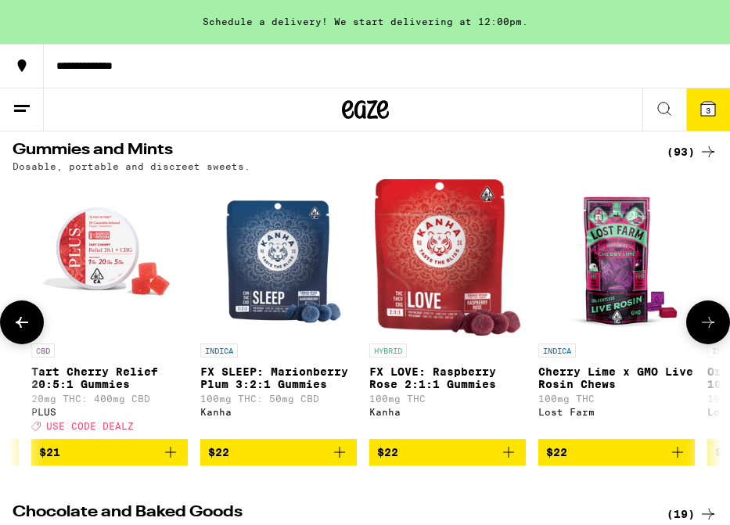
click at [710, 340] on button at bounding box center [709, 323] width 44 height 44
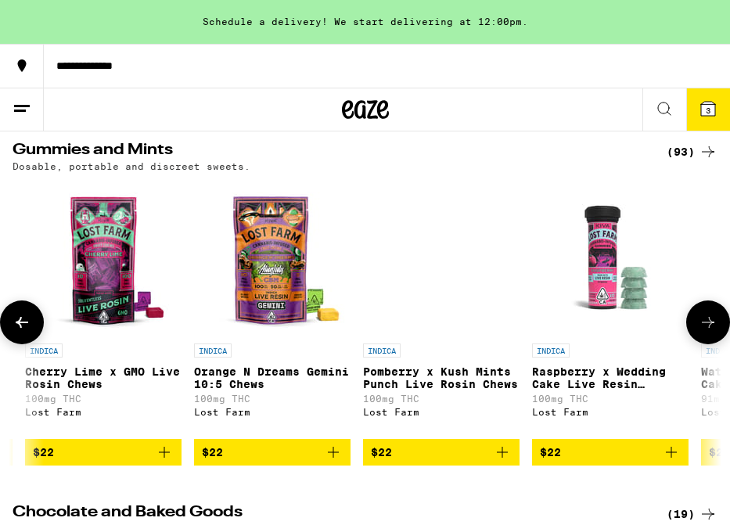
scroll to position [0, 13367]
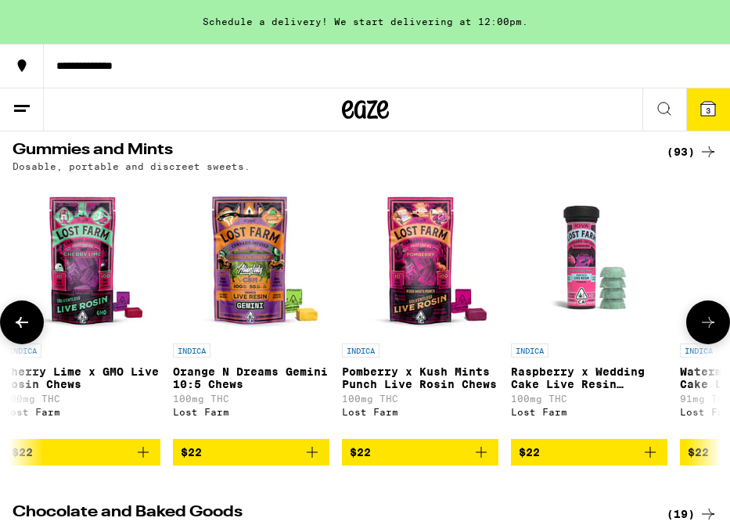
click at [710, 341] on button at bounding box center [709, 323] width 44 height 44
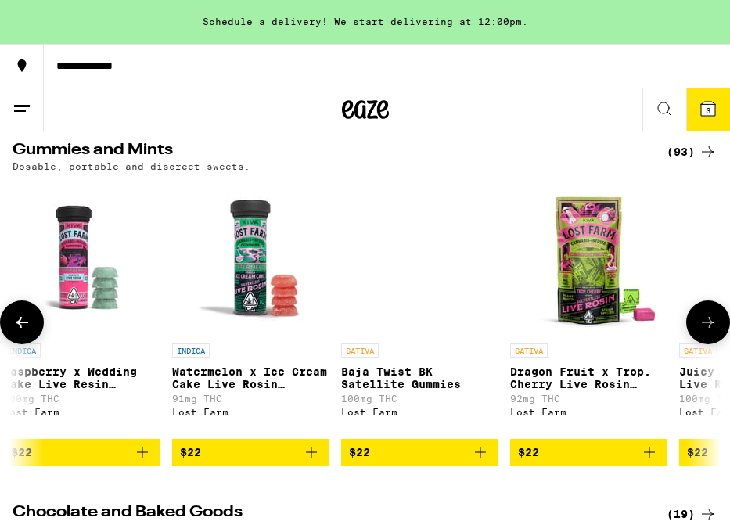
scroll to position [0, 13901]
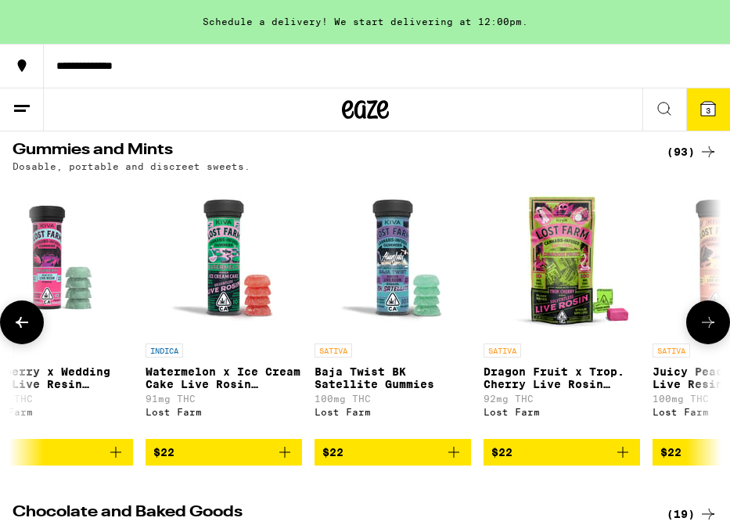
click at [710, 341] on button at bounding box center [709, 323] width 44 height 44
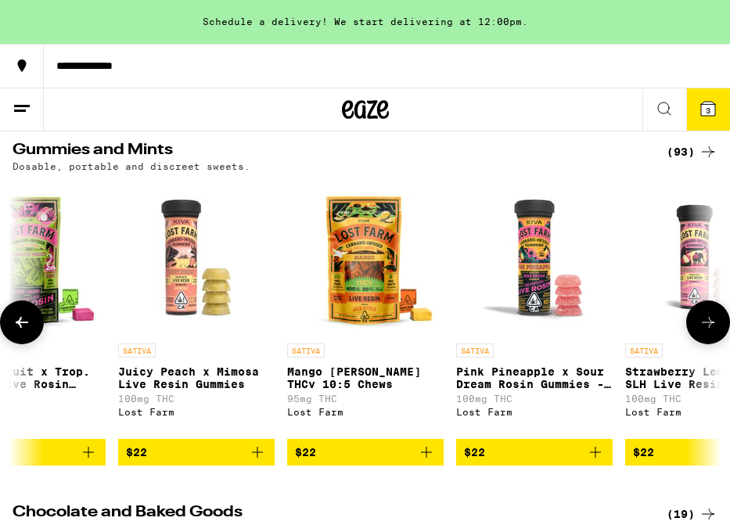
click at [710, 341] on button at bounding box center [709, 323] width 44 height 44
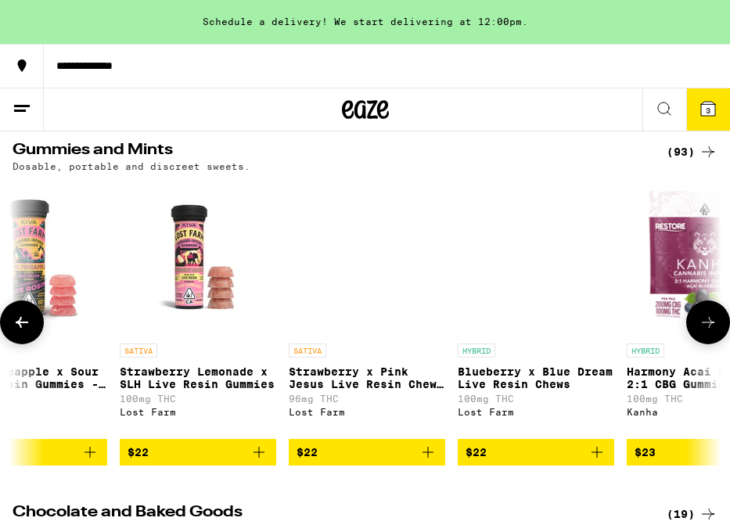
scroll to position [0, 14971]
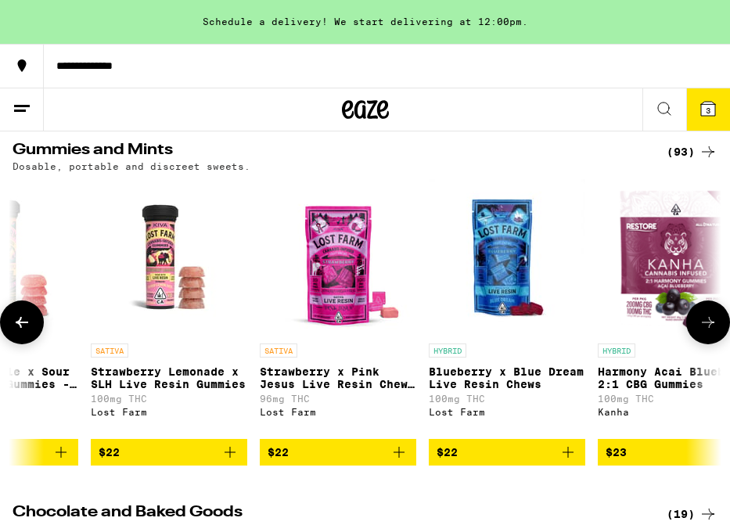
click at [710, 341] on button at bounding box center [709, 323] width 44 height 44
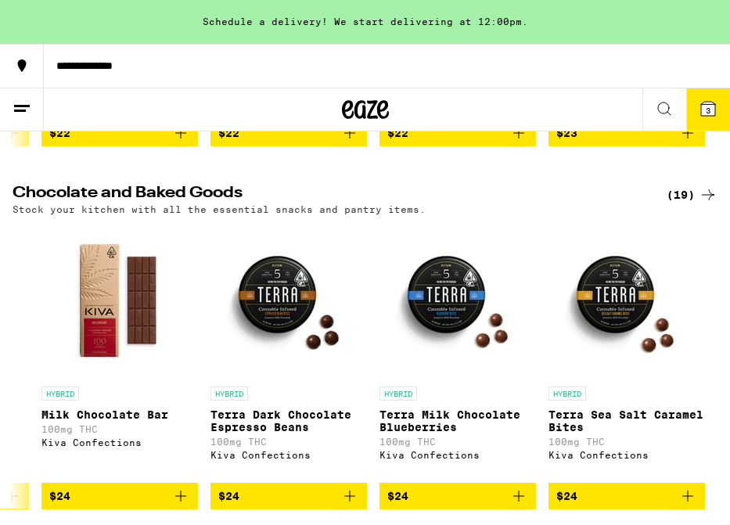
scroll to position [434, 0]
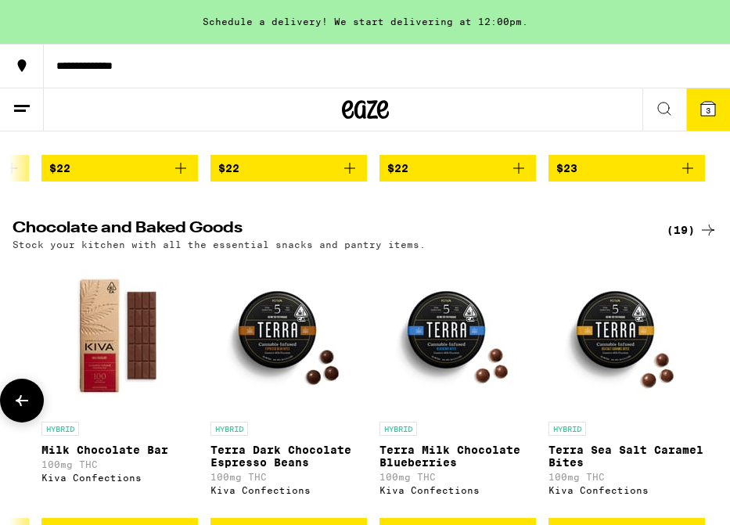
click at [23, 410] on icon at bounding box center [22, 400] width 19 height 19
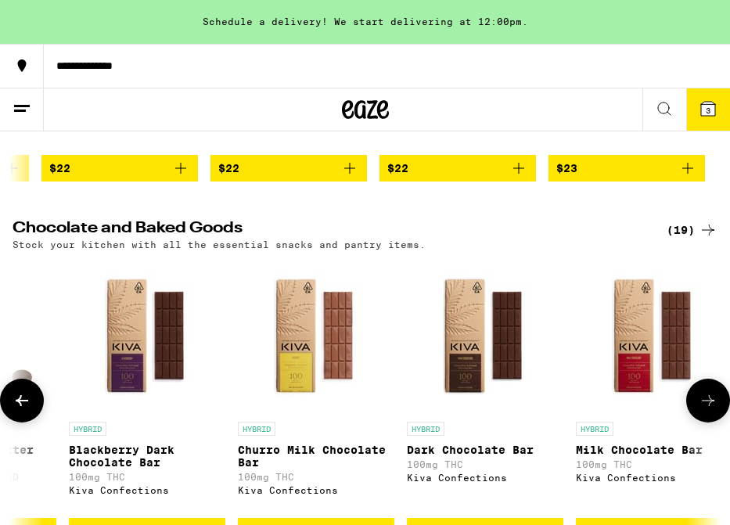
click at [23, 410] on icon at bounding box center [22, 400] width 19 height 19
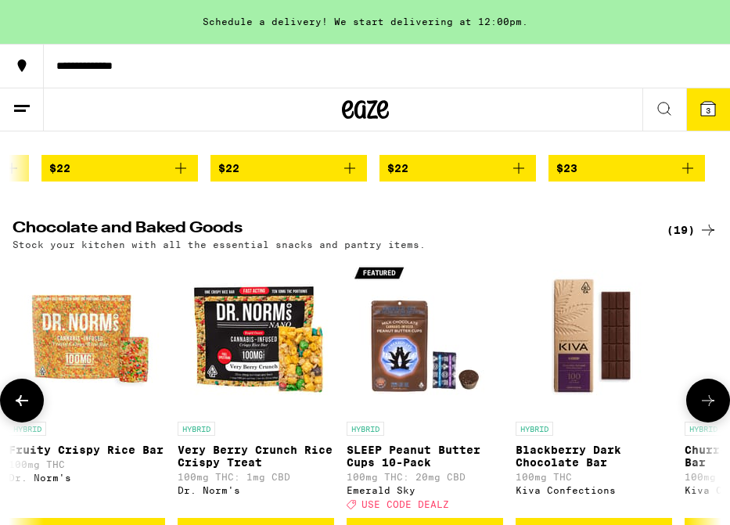
scroll to position [0, 1438]
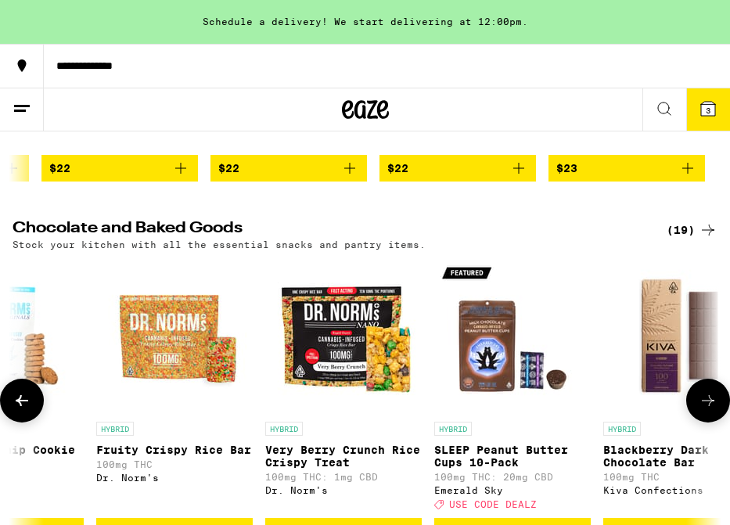
click at [23, 410] on icon at bounding box center [22, 400] width 19 height 19
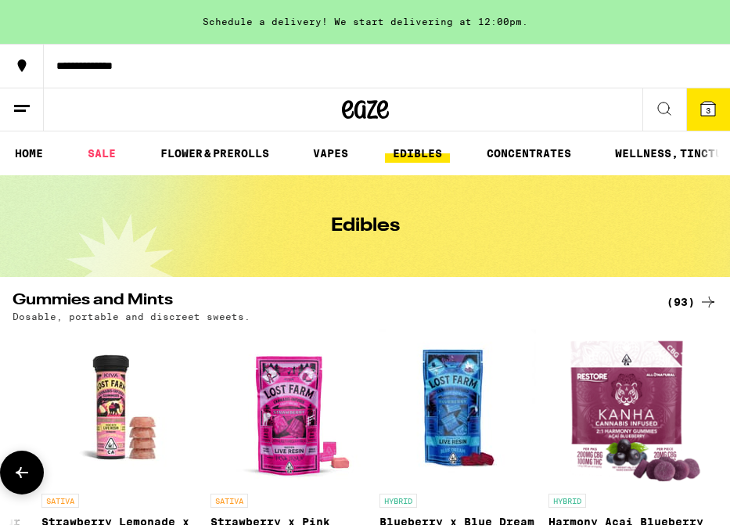
scroll to position [0, 0]
click at [702, 109] on icon at bounding box center [708, 109] width 14 height 14
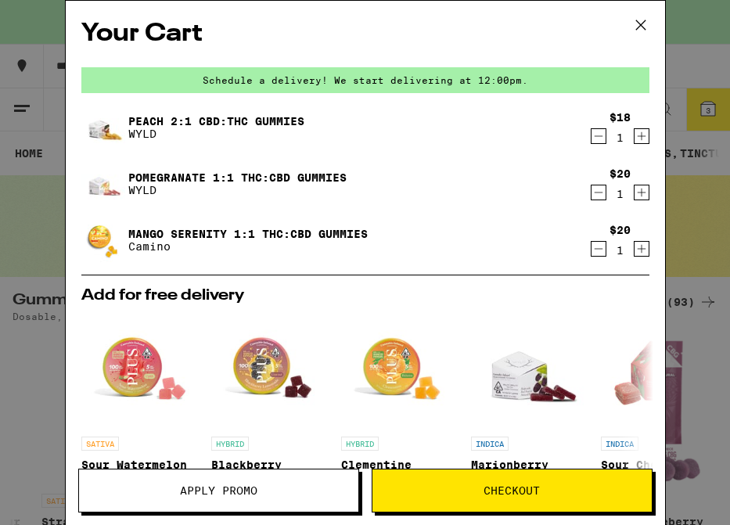
click at [637, 30] on icon at bounding box center [640, 24] width 23 height 23
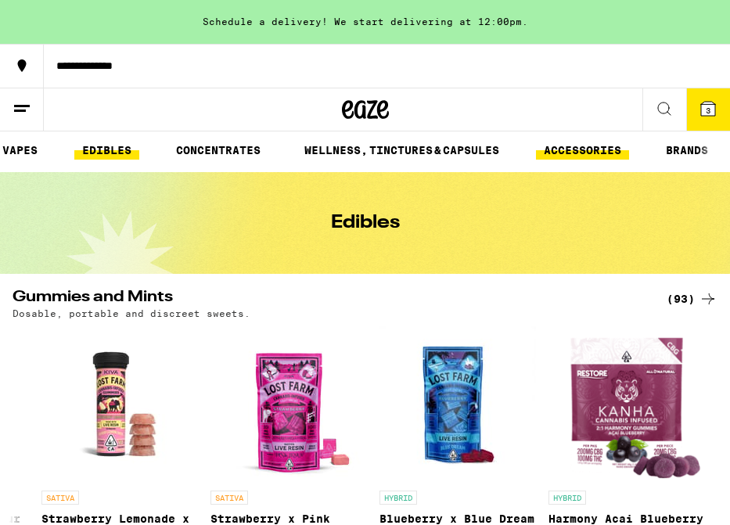
click at [600, 150] on link "ACCESSORIES" at bounding box center [582, 150] width 93 height 19
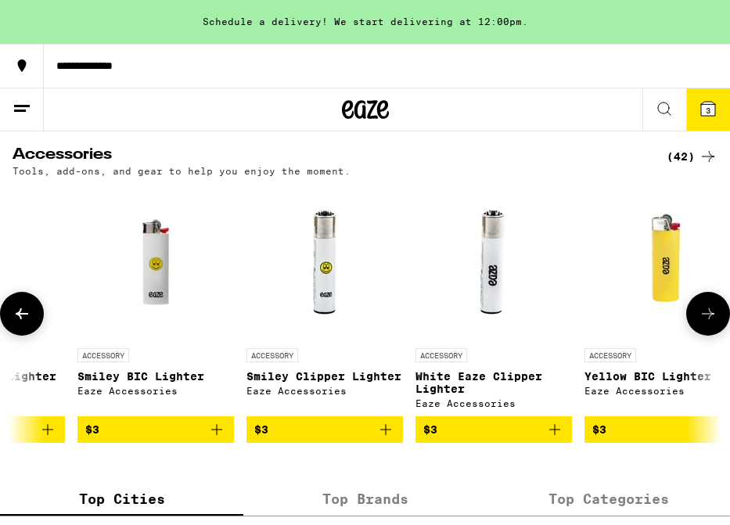
scroll to position [0, 1292]
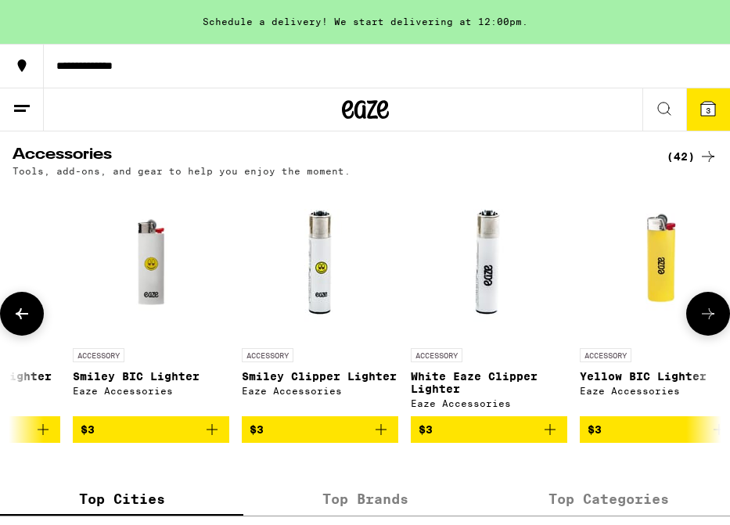
click at [330, 307] on img "Open page for Smiley Clipper Lighter from Eaze Accessories" at bounding box center [320, 262] width 157 height 157
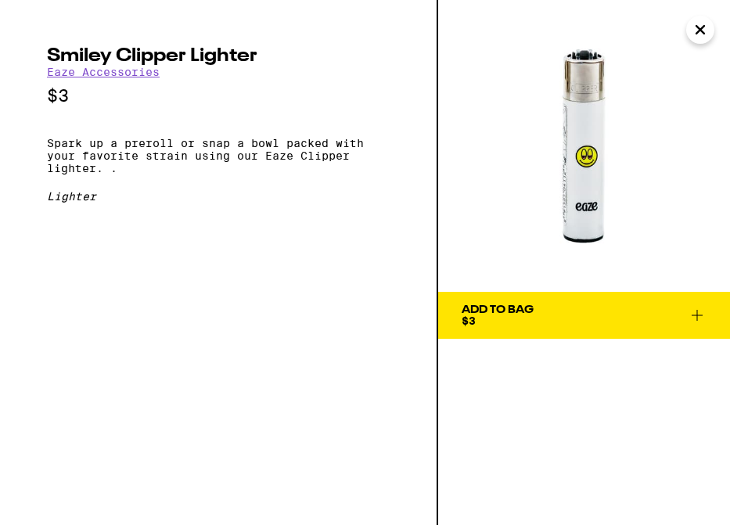
click at [702, 38] on icon "Close" at bounding box center [700, 29] width 19 height 23
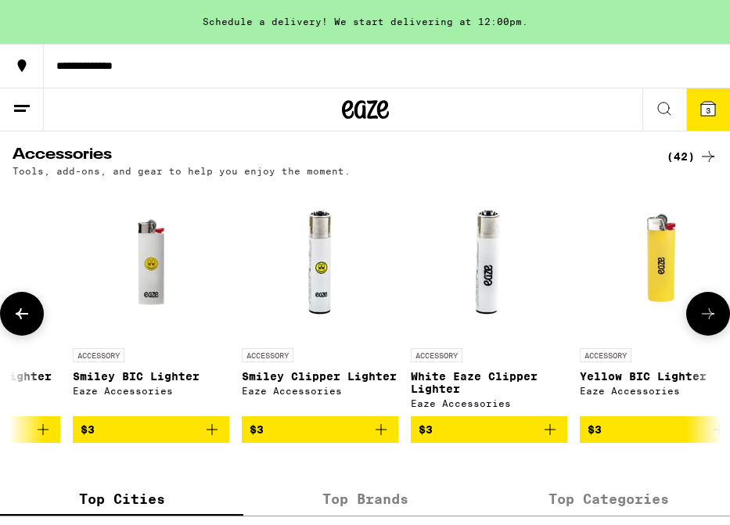
click at [384, 439] on icon "Add to bag" at bounding box center [381, 429] width 19 height 19
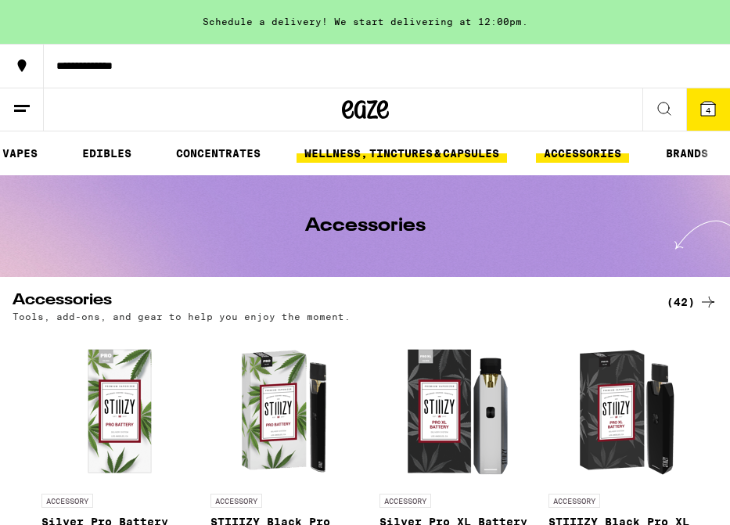
click at [394, 160] on link "WELLNESS, TINCTURES & CAPSULES" at bounding box center [402, 153] width 211 height 19
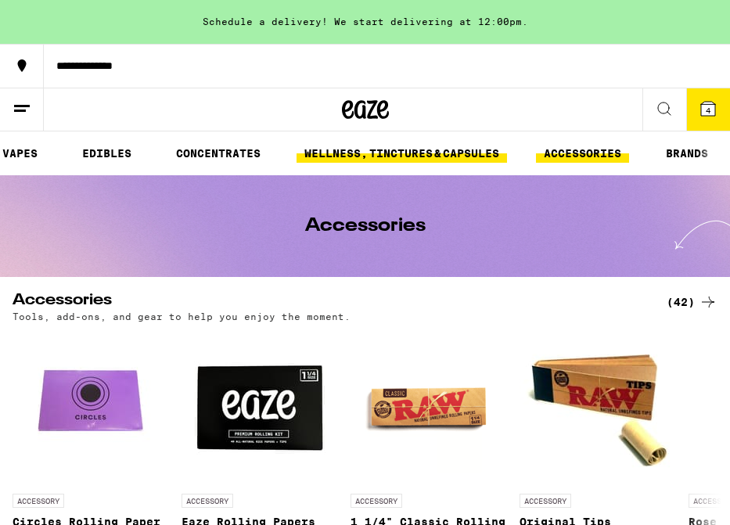
click at [364, 155] on link "WELLNESS, TINCTURES & CAPSULES" at bounding box center [402, 153] width 211 height 19
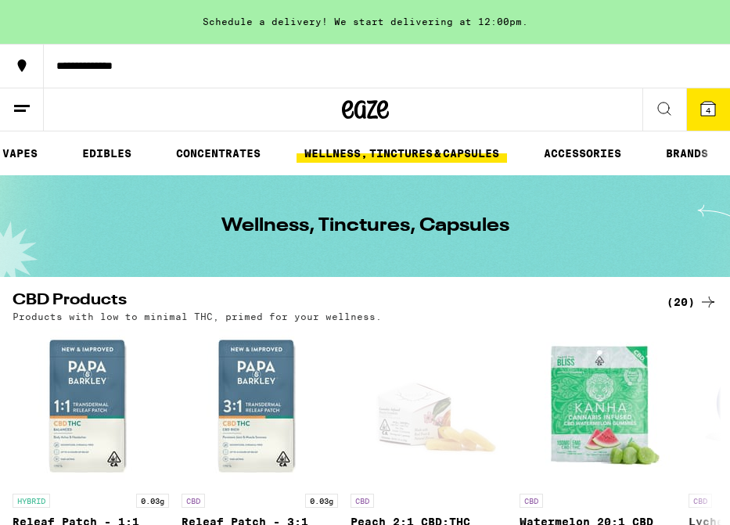
scroll to position [-1, 0]
click at [699, 103] on icon at bounding box center [708, 108] width 19 height 19
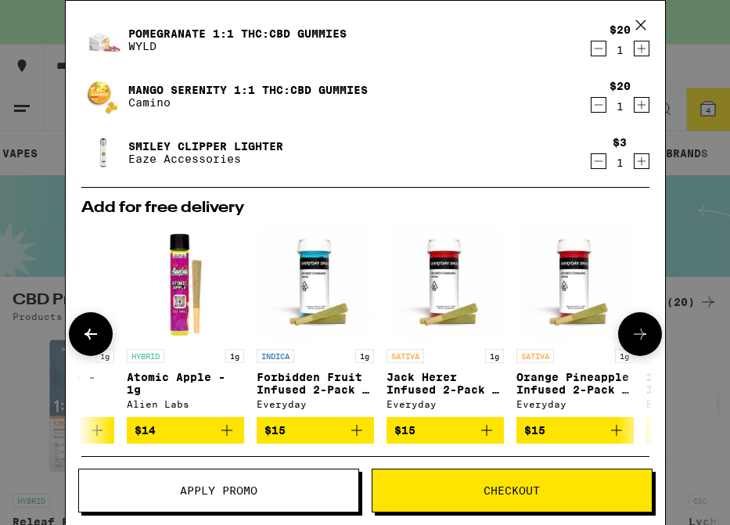
scroll to position [0, 215]
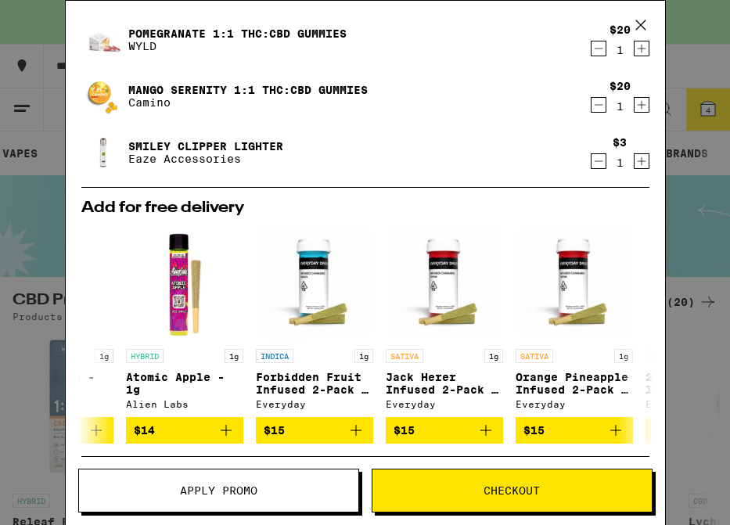
click at [686, 348] on div "Your Cart Schedule a delivery! We start delivering at 12:00pm. Peach 2:1 CBD:TH…" at bounding box center [365, 262] width 730 height 525
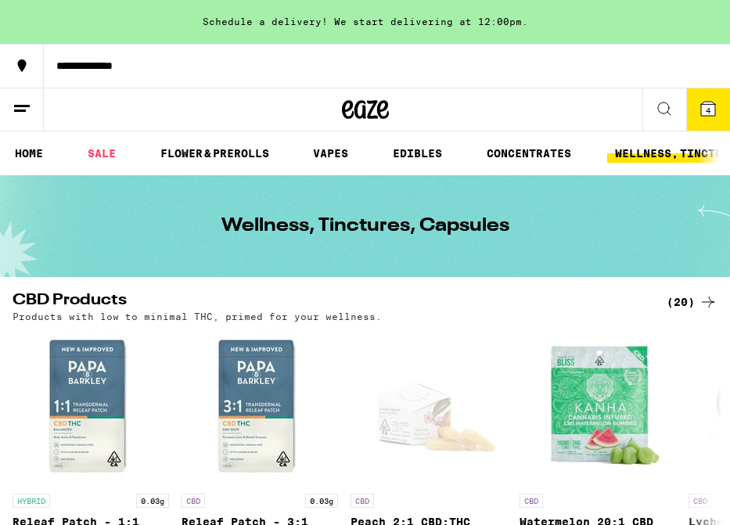
scroll to position [0, -2]
click at [159, 157] on link "FLOWER & PREROLLS" at bounding box center [215, 153] width 124 height 19
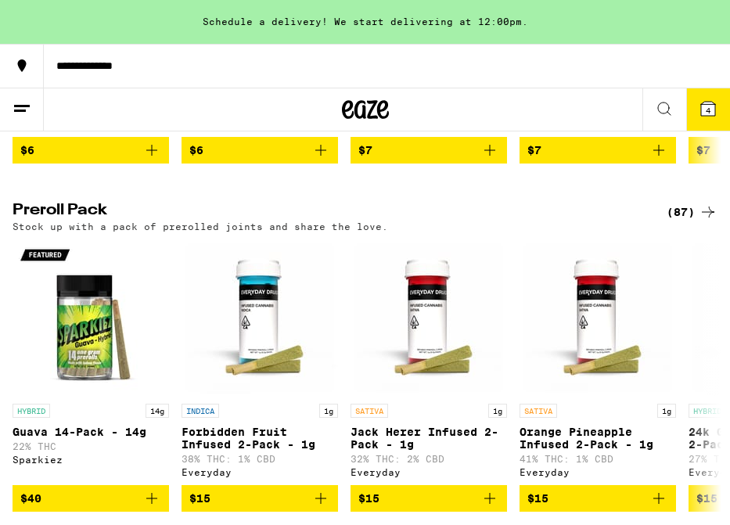
click at [676, 222] on div "(87)" at bounding box center [692, 212] width 51 height 19
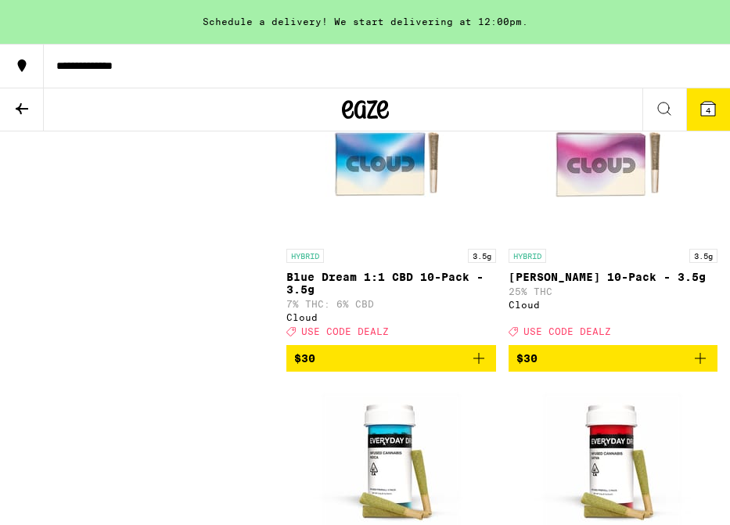
scroll to position [3353, 0]
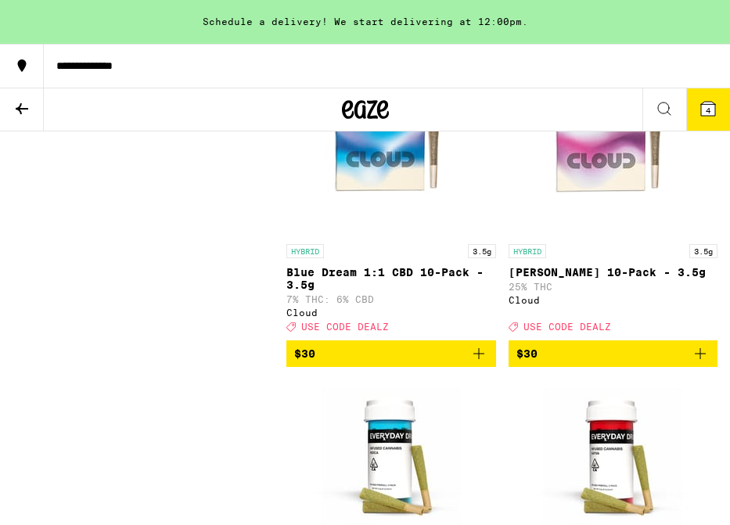
click at [474, 363] on icon "Add to bag" at bounding box center [479, 353] width 19 height 19
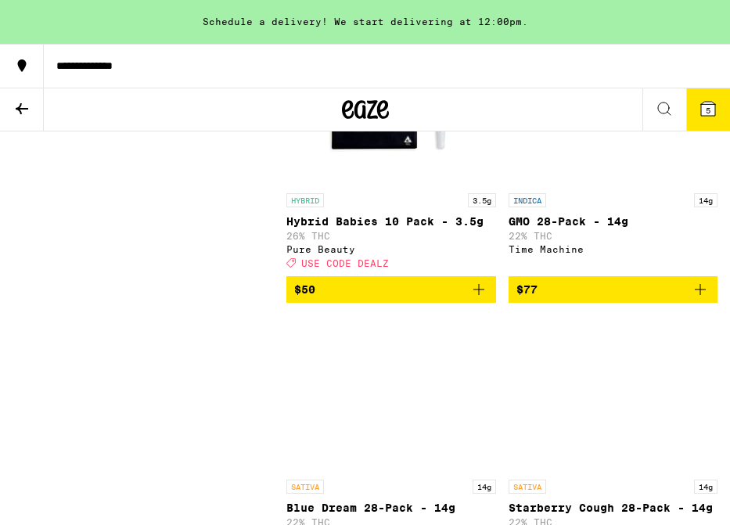
scroll to position [11937, 0]
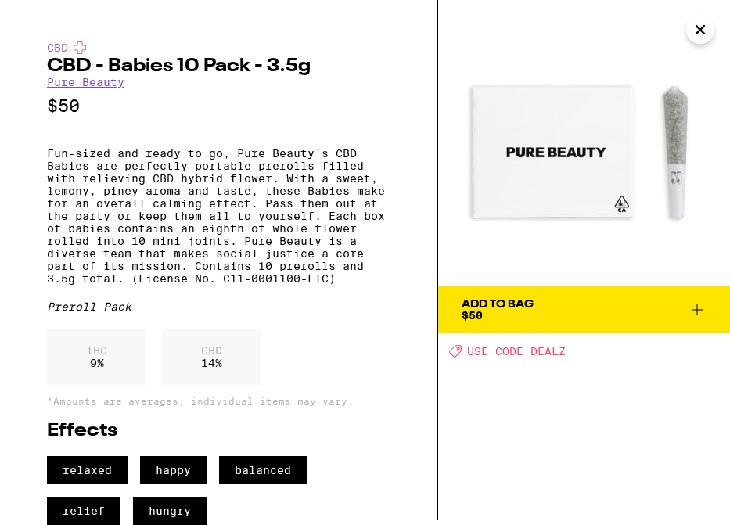
scroll to position [39, 0]
click at [516, 287] on button "Add To Bag $50" at bounding box center [584, 310] width 292 height 47
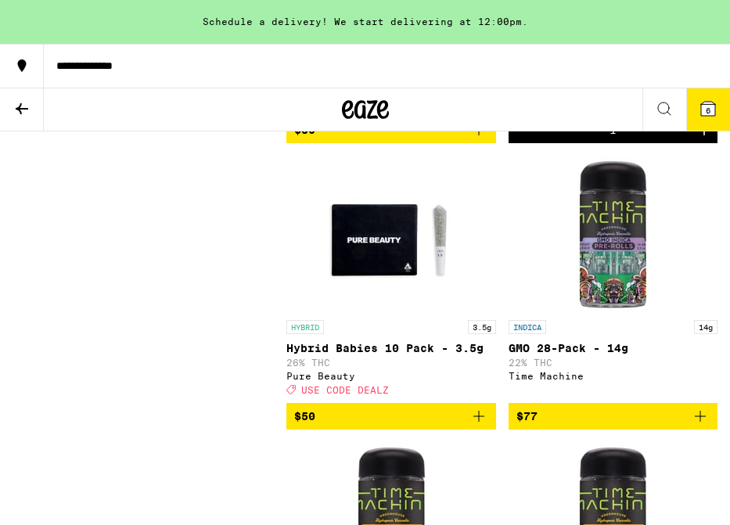
click at [699, 106] on icon at bounding box center [708, 108] width 19 height 19
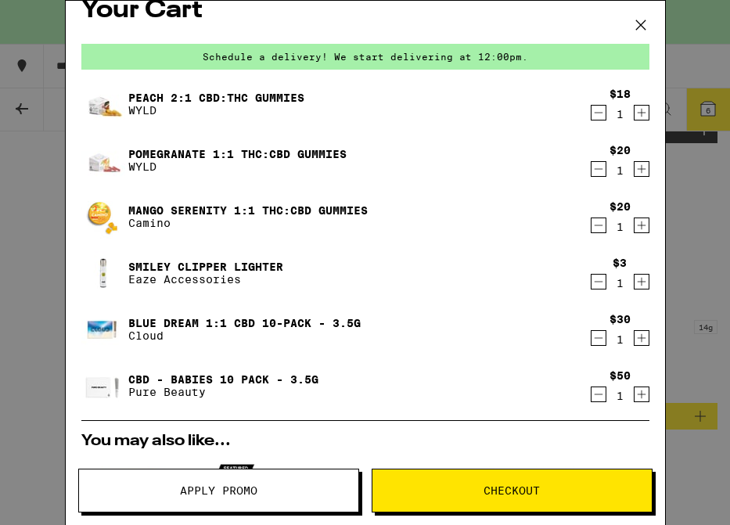
scroll to position [27, 0]
